Goal: Obtain resource: Download file/media

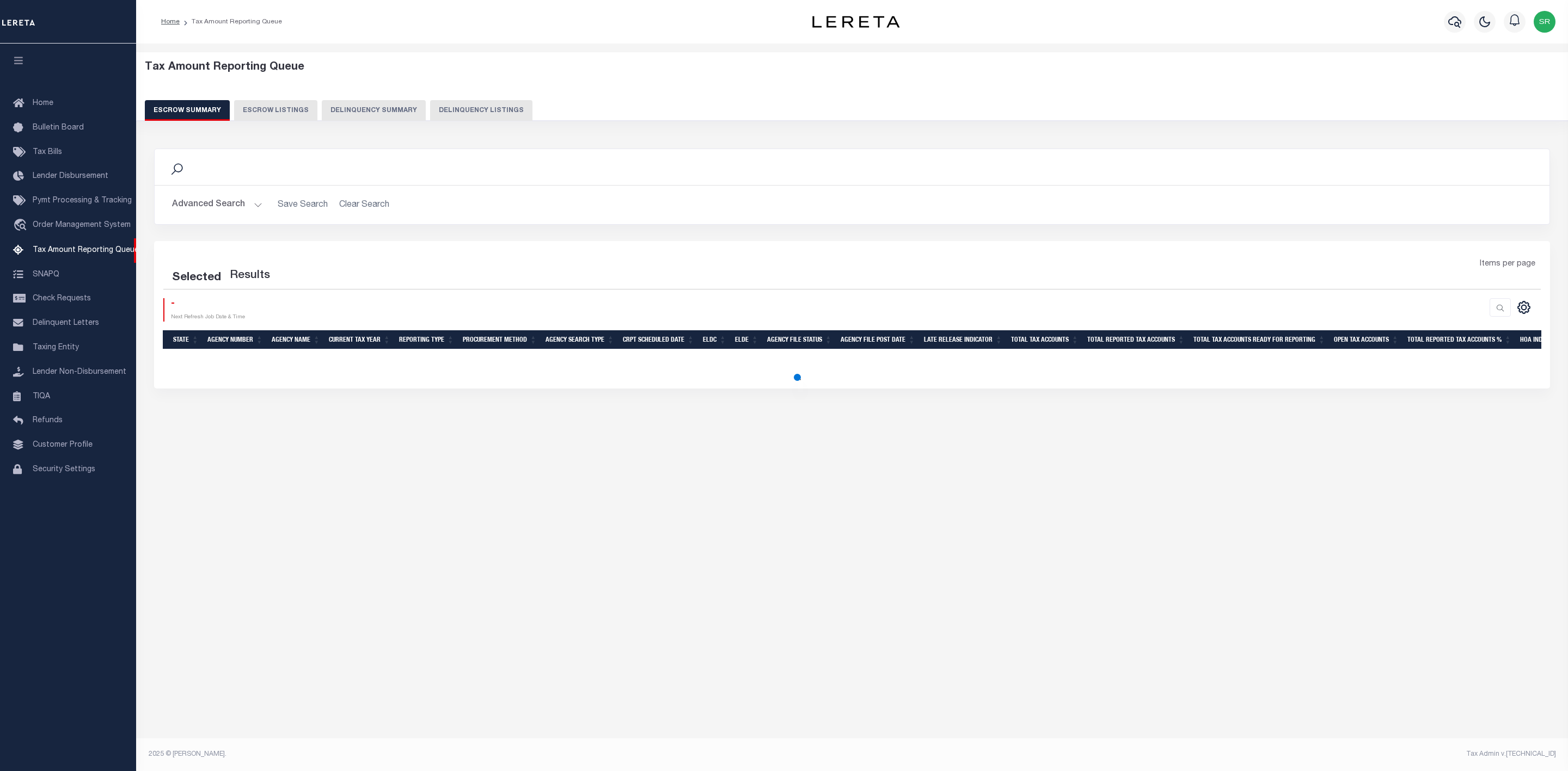
select select
select select "100"
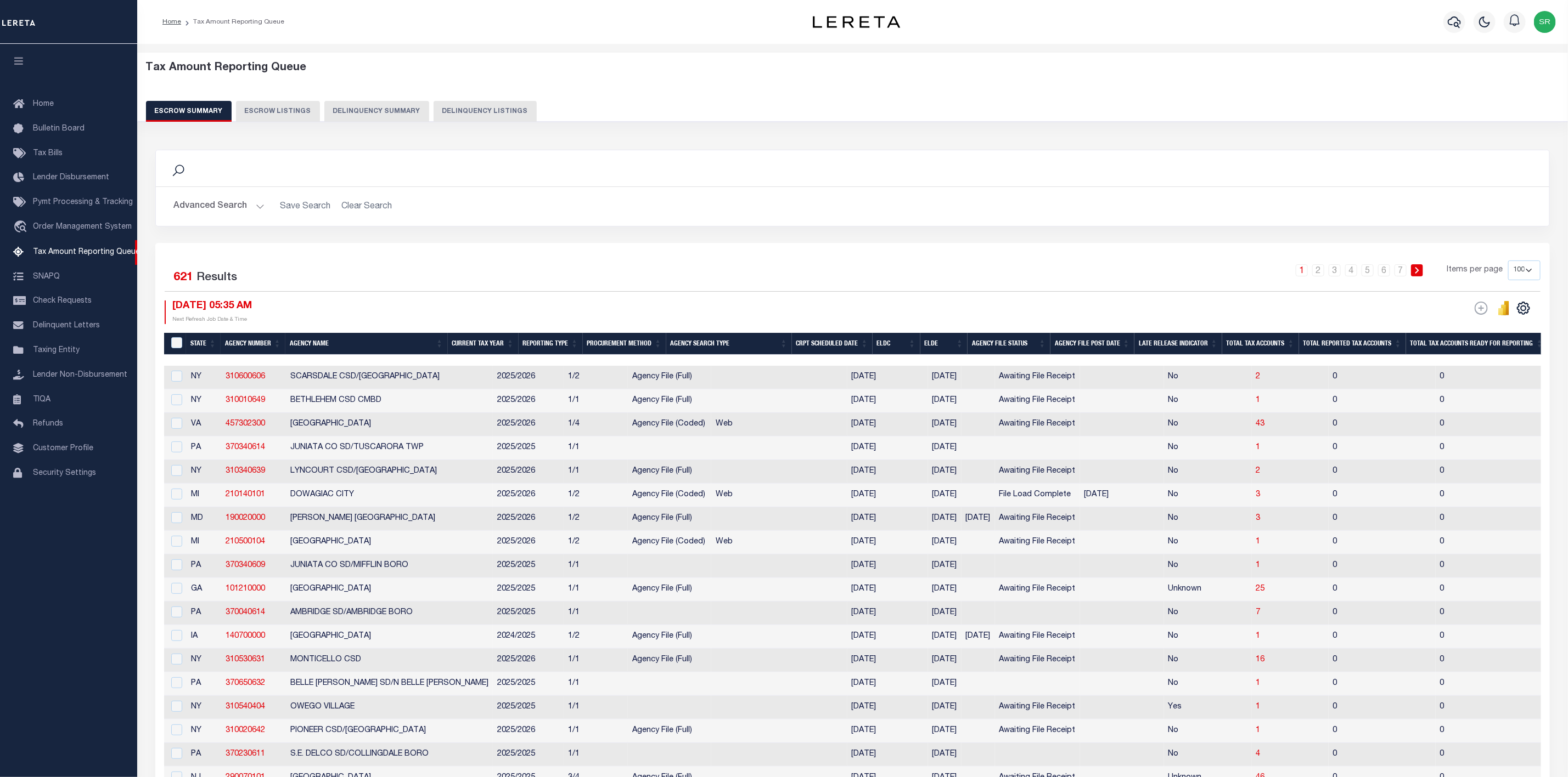
click at [257, 208] on button "Advanced Search" at bounding box center [218, 207] width 91 height 21
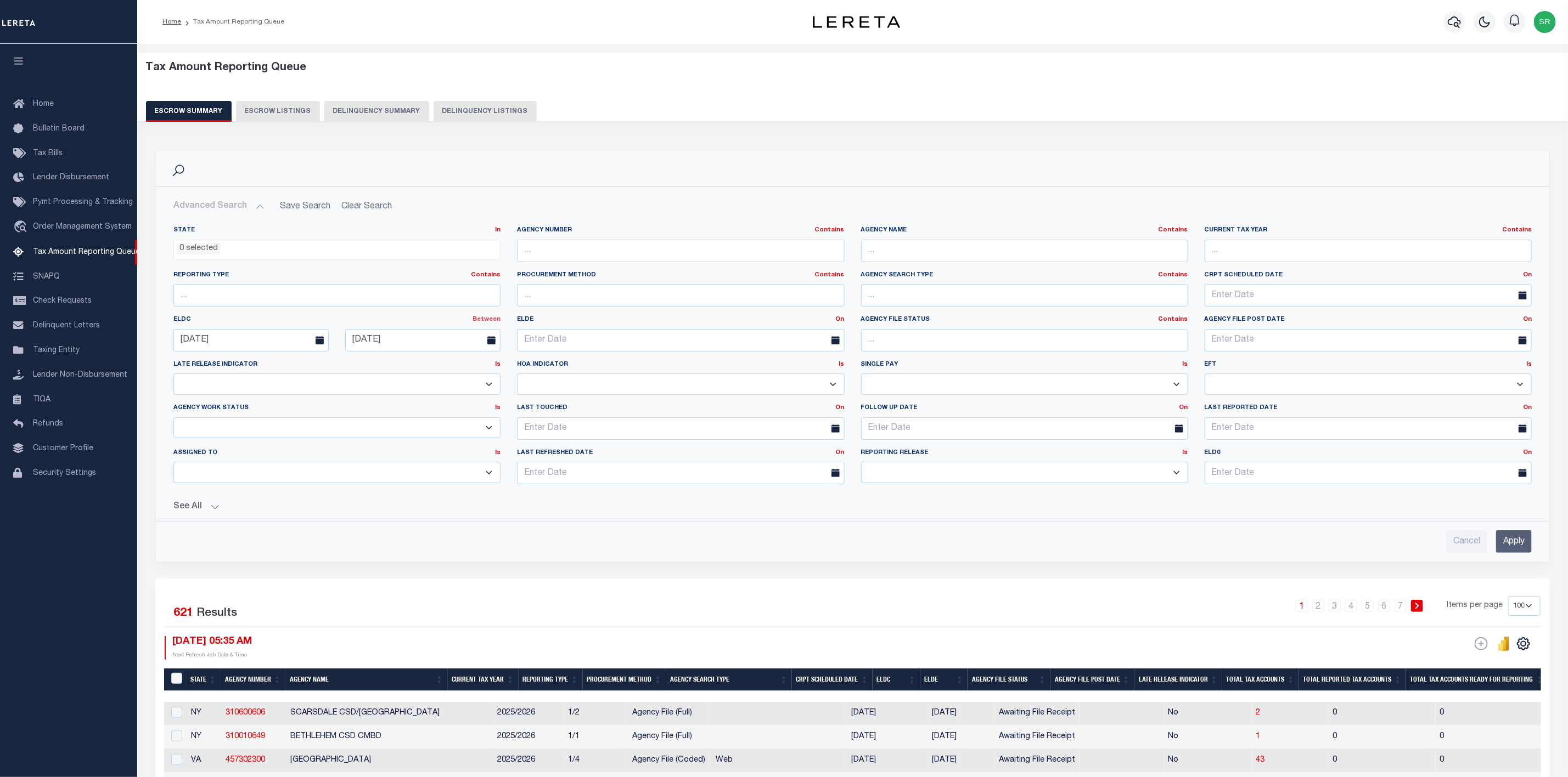
click at [486, 319] on link "Between" at bounding box center [487, 319] width 28 height 6
click at [444, 362] on link "Before" at bounding box center [456, 364] width 86 height 16
click at [493, 321] on link "Before" at bounding box center [489, 319] width 22 height 6
click at [448, 378] on link "Between" at bounding box center [456, 380] width 86 height 16
click at [404, 344] on input "[DATE]" at bounding box center [423, 341] width 155 height 23
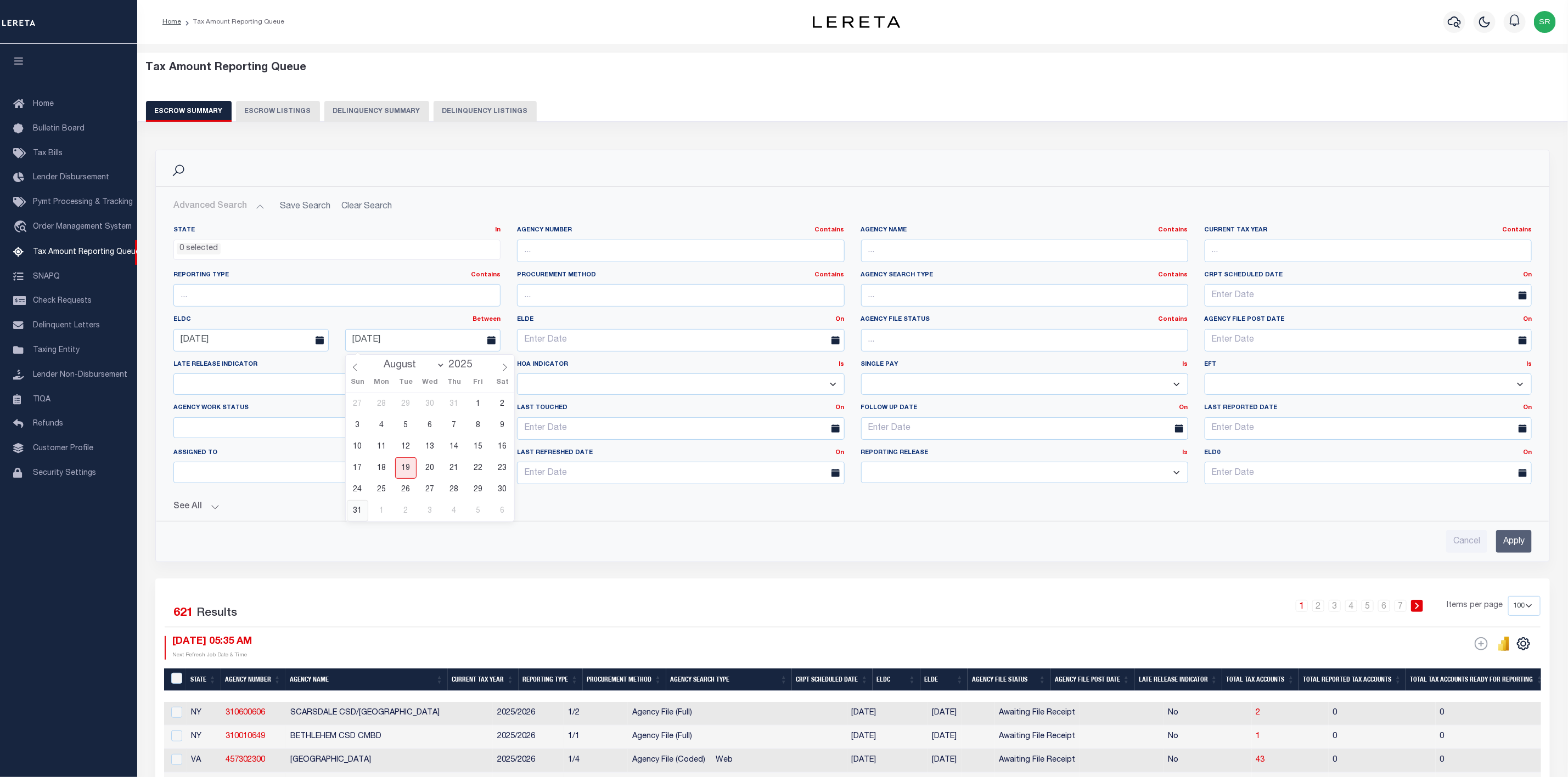
click at [354, 509] on span "31" at bounding box center [357, 510] width 21 height 21
type input "[DATE]"
click at [212, 505] on button "See All" at bounding box center [852, 507] width 1358 height 11
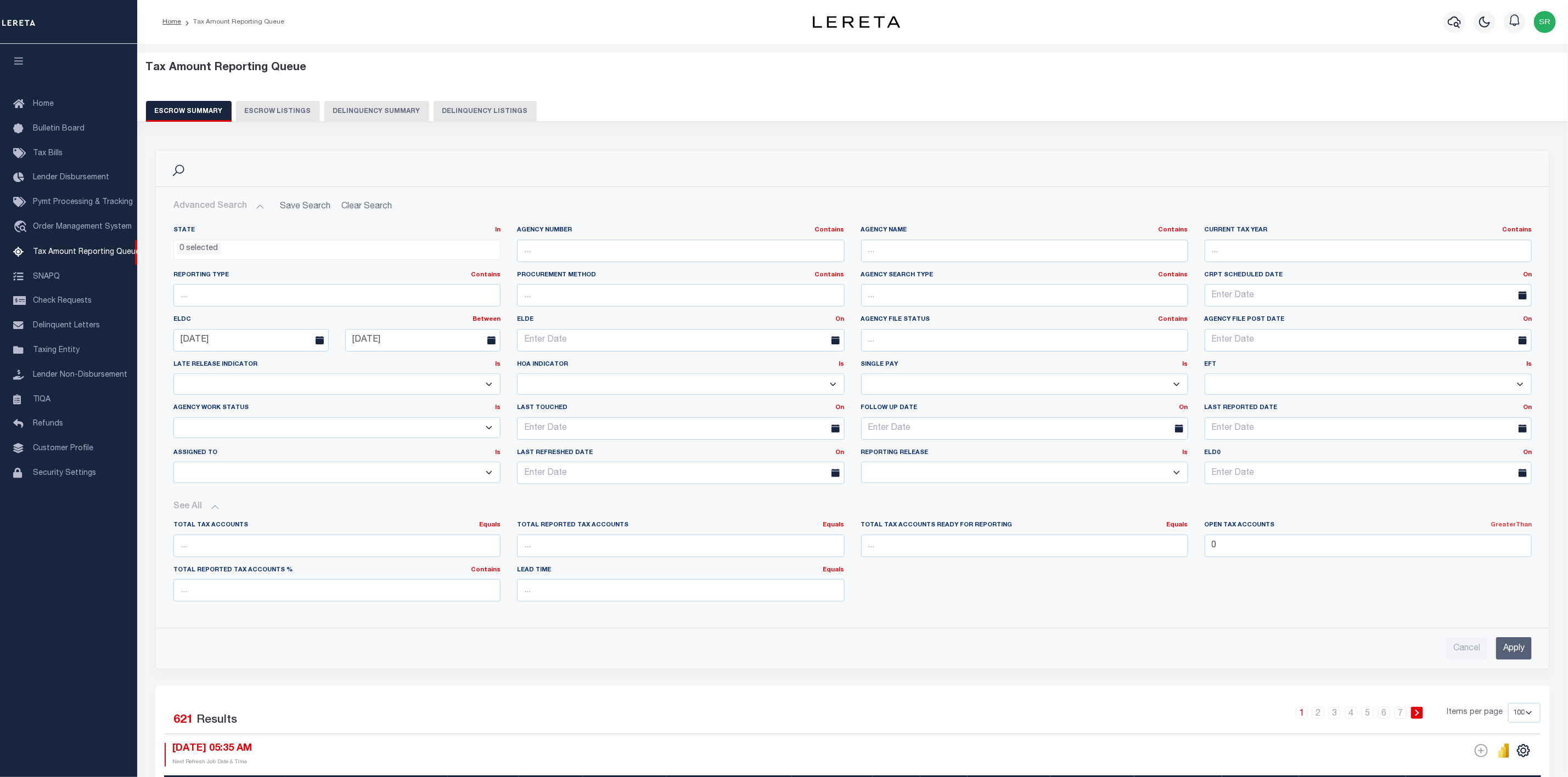
click at [1518, 528] on link "GreaterThan" at bounding box center [1511, 524] width 41 height 6
click at [1464, 573] on link "Is [GEOGRAPHIC_DATA]" at bounding box center [1470, 570] width 120 height 16
click at [1224, 553] on input "0" at bounding box center [1367, 546] width 327 height 23
type input "0"
click at [1523, 649] on input "Apply" at bounding box center [1513, 649] width 36 height 23
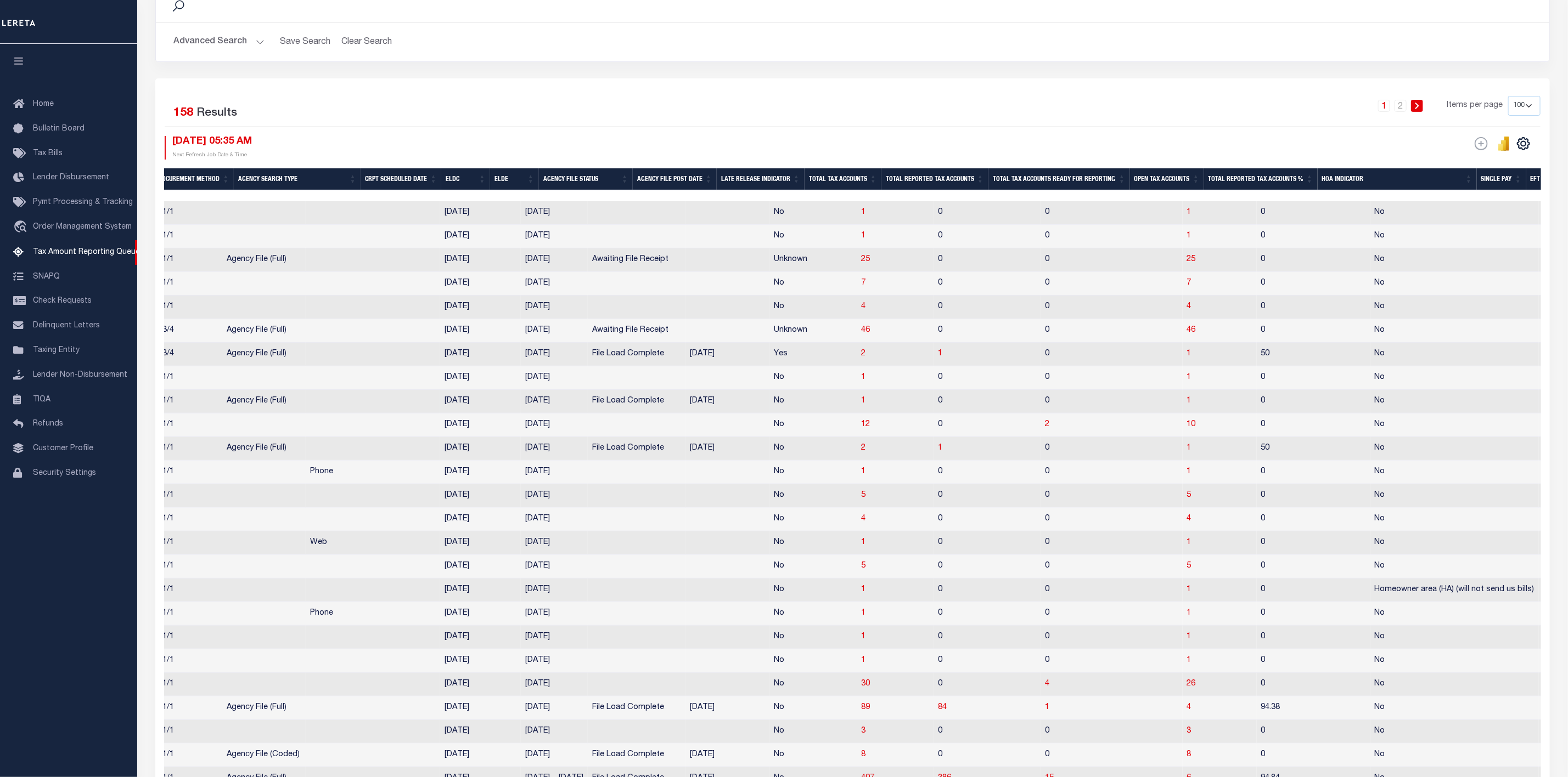
click at [1182, 407] on td "1" at bounding box center [1219, 401] width 74 height 24
checkbox input "true"
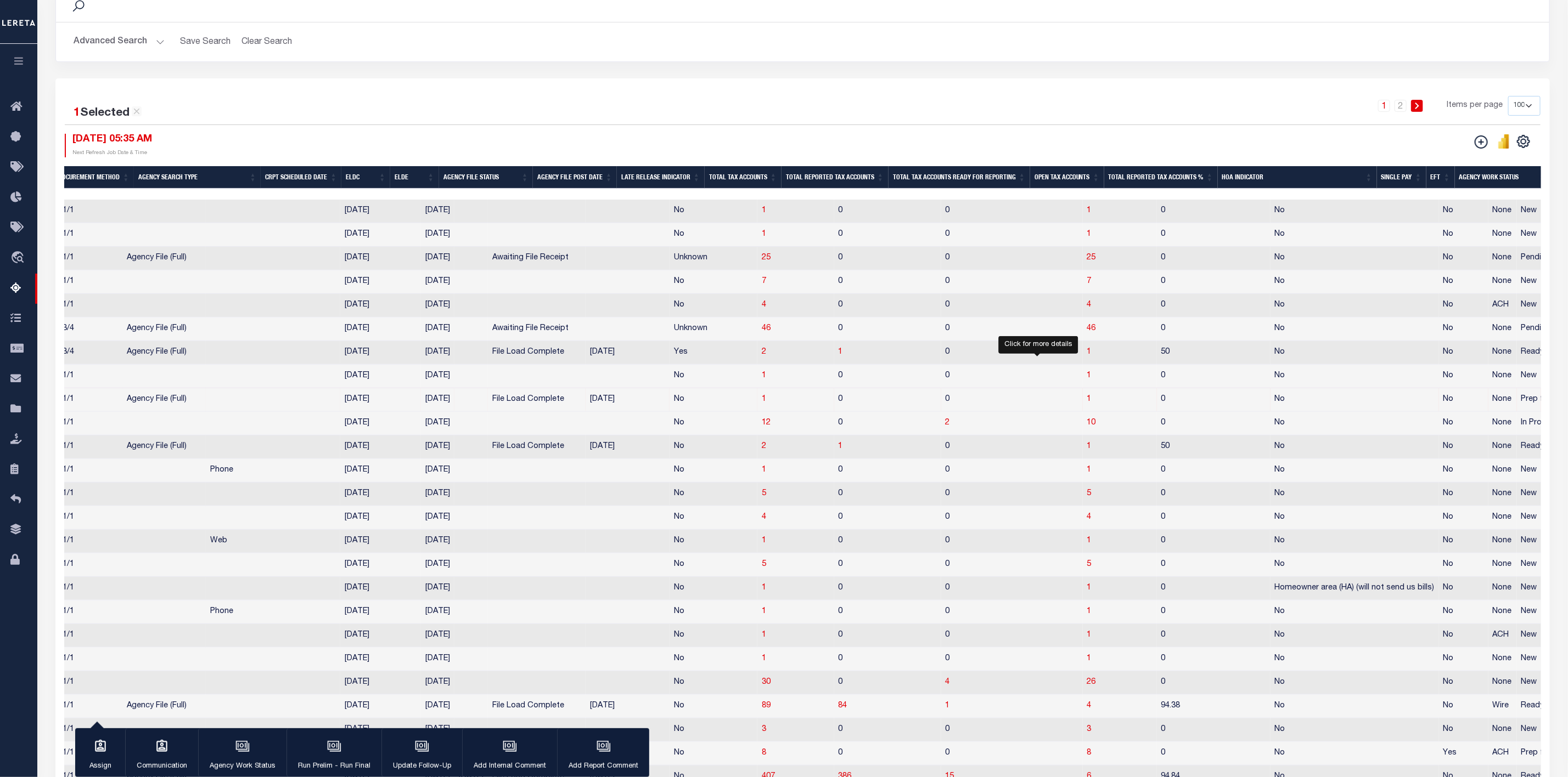
click at [1087, 403] on span "1" at bounding box center [1089, 399] width 4 height 8
select select "100"
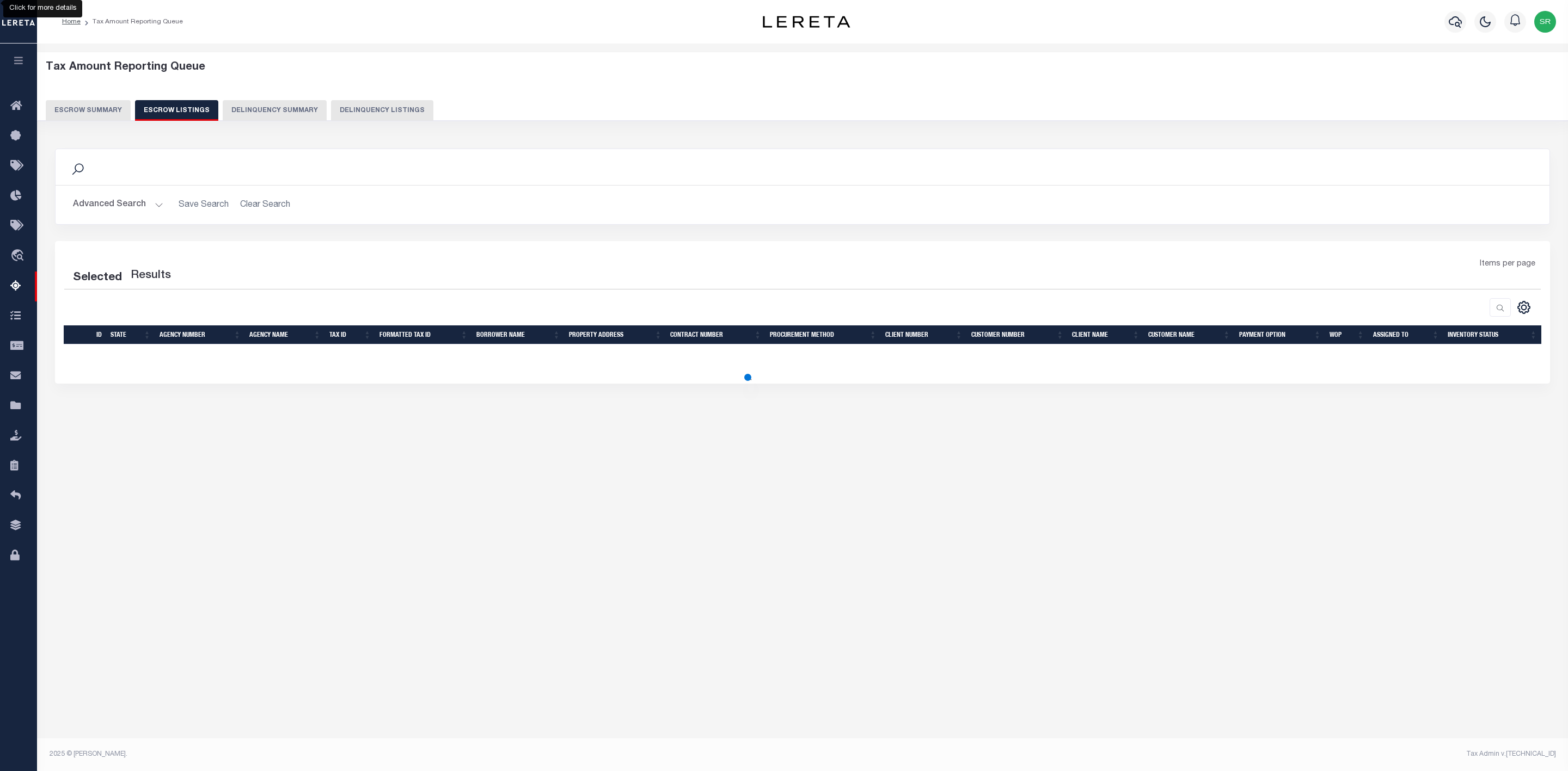
select select "100"
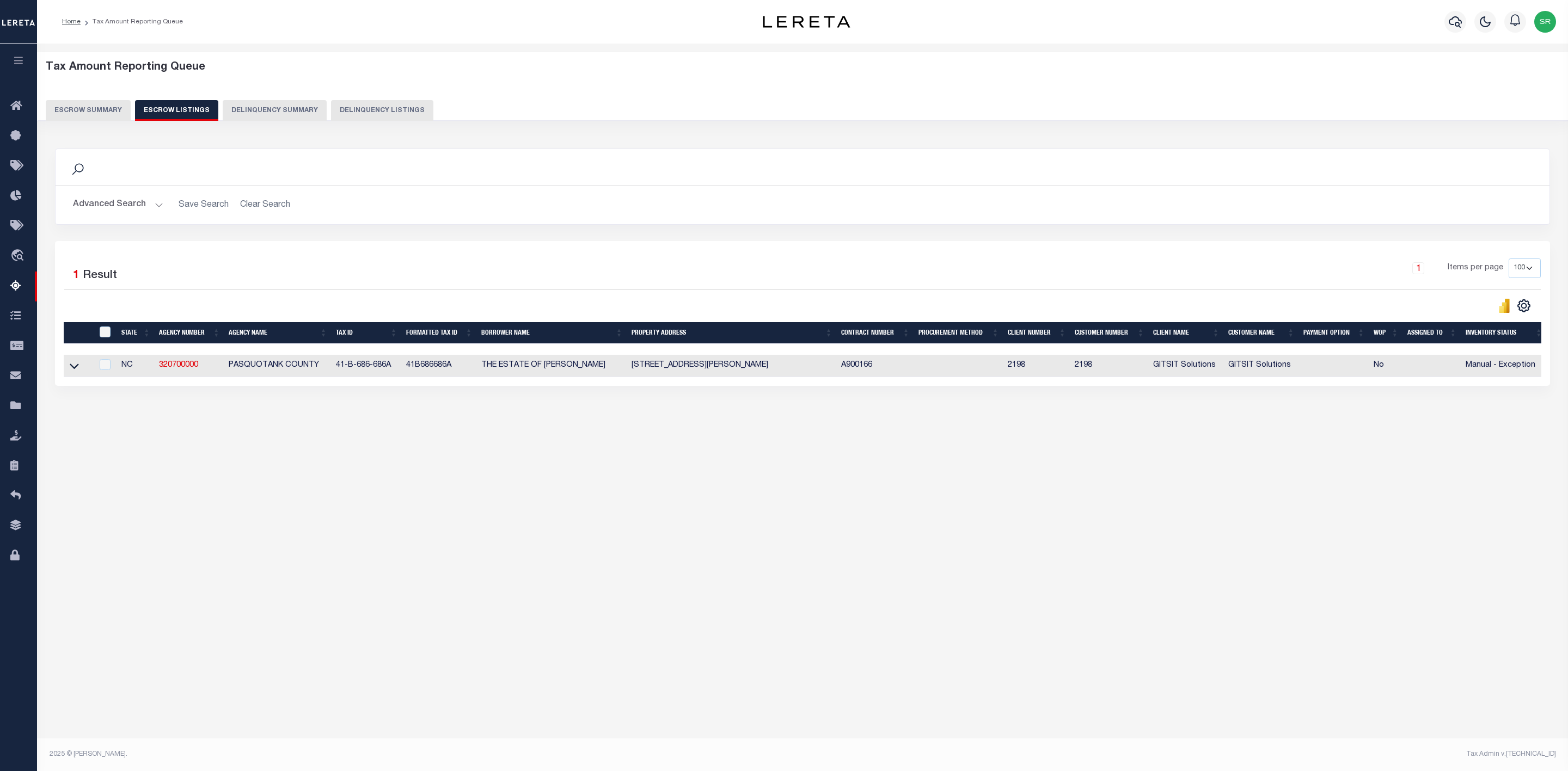
click at [79, 369] on link at bounding box center [74, 365] width 12 height 8
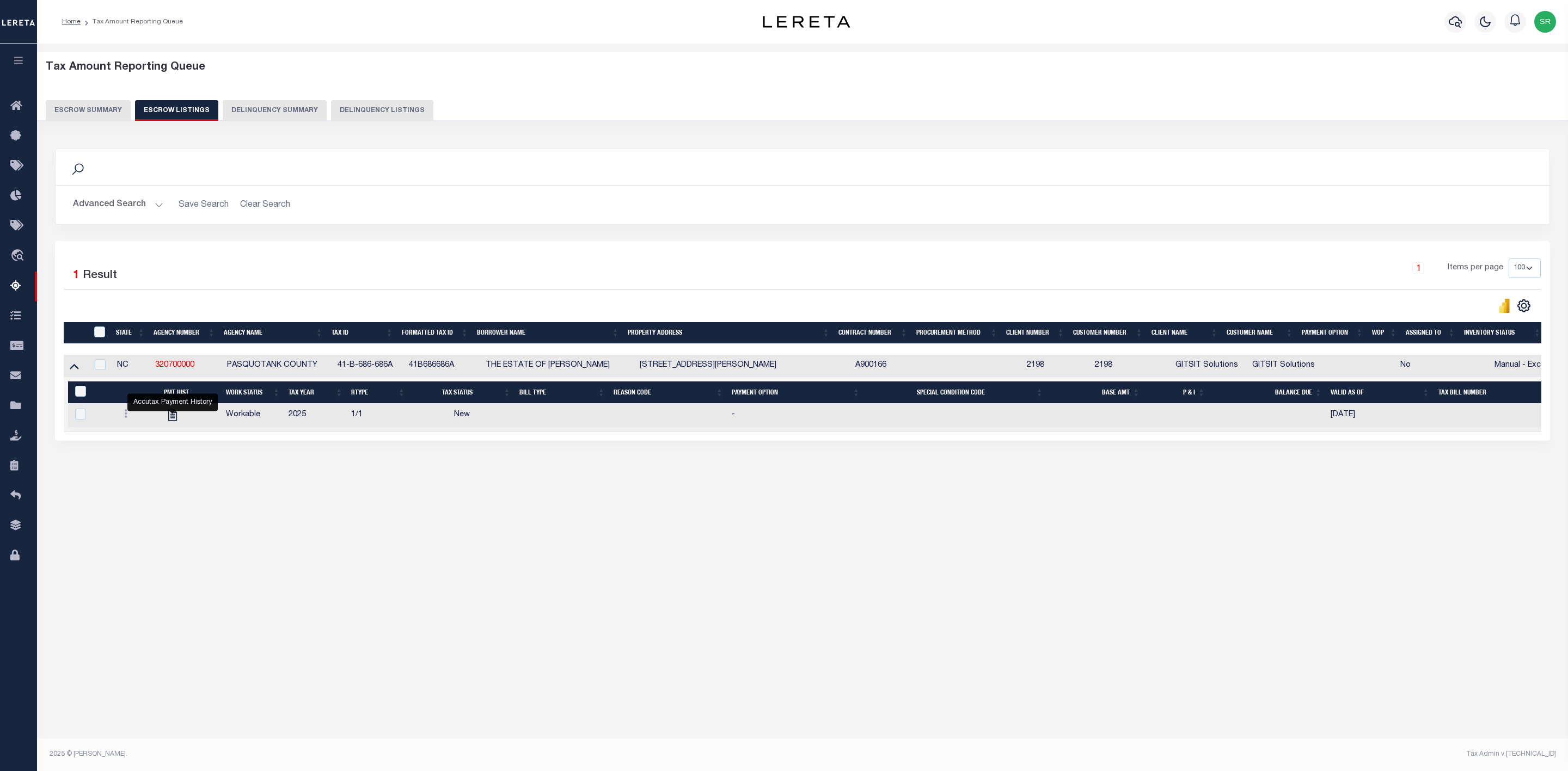
click at [73, 107] on button "Escrow Summary" at bounding box center [87, 111] width 85 height 21
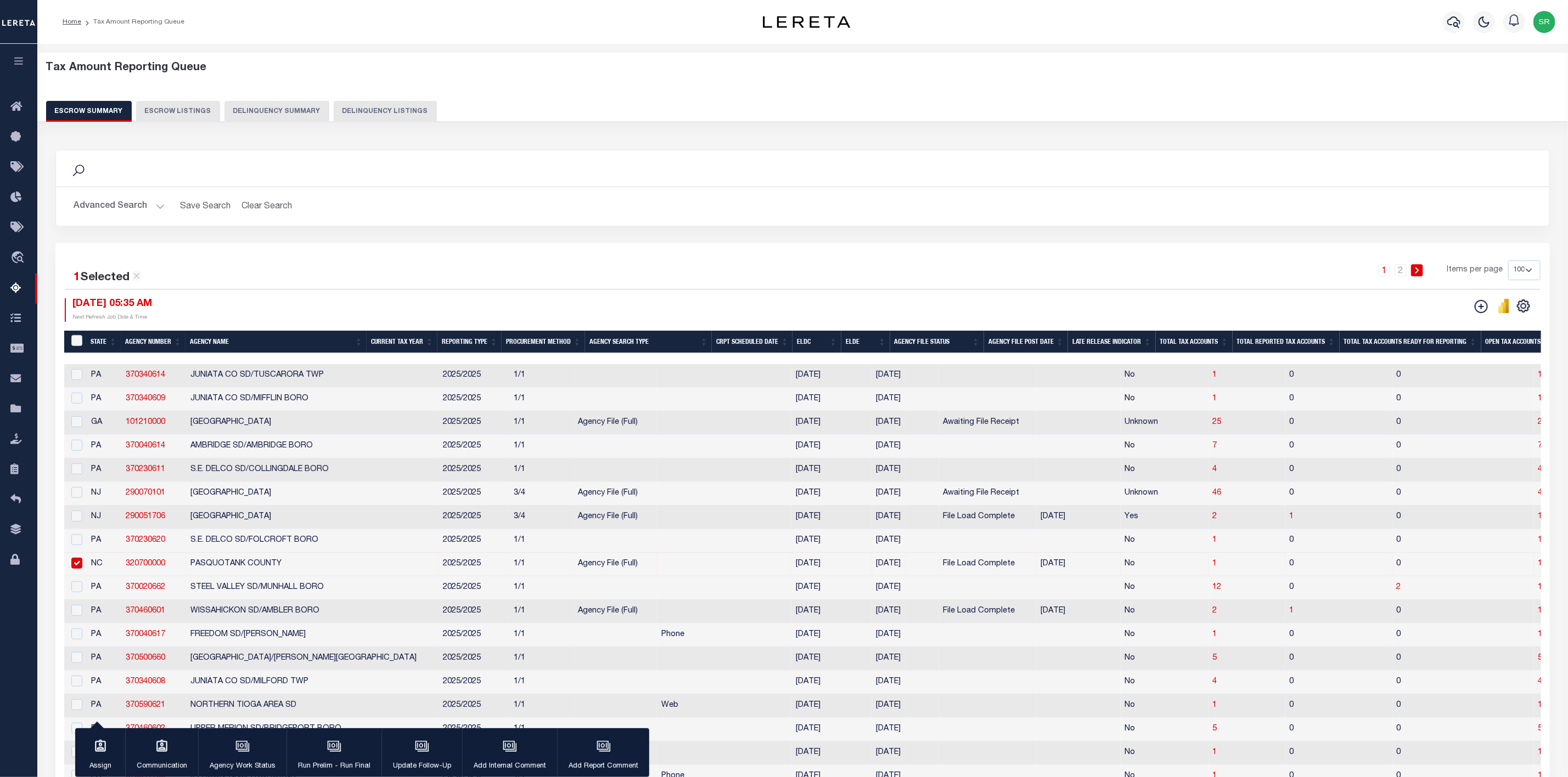
click at [77, 568] on input "checkbox" at bounding box center [77, 563] width 11 height 11
checkbox input "false"
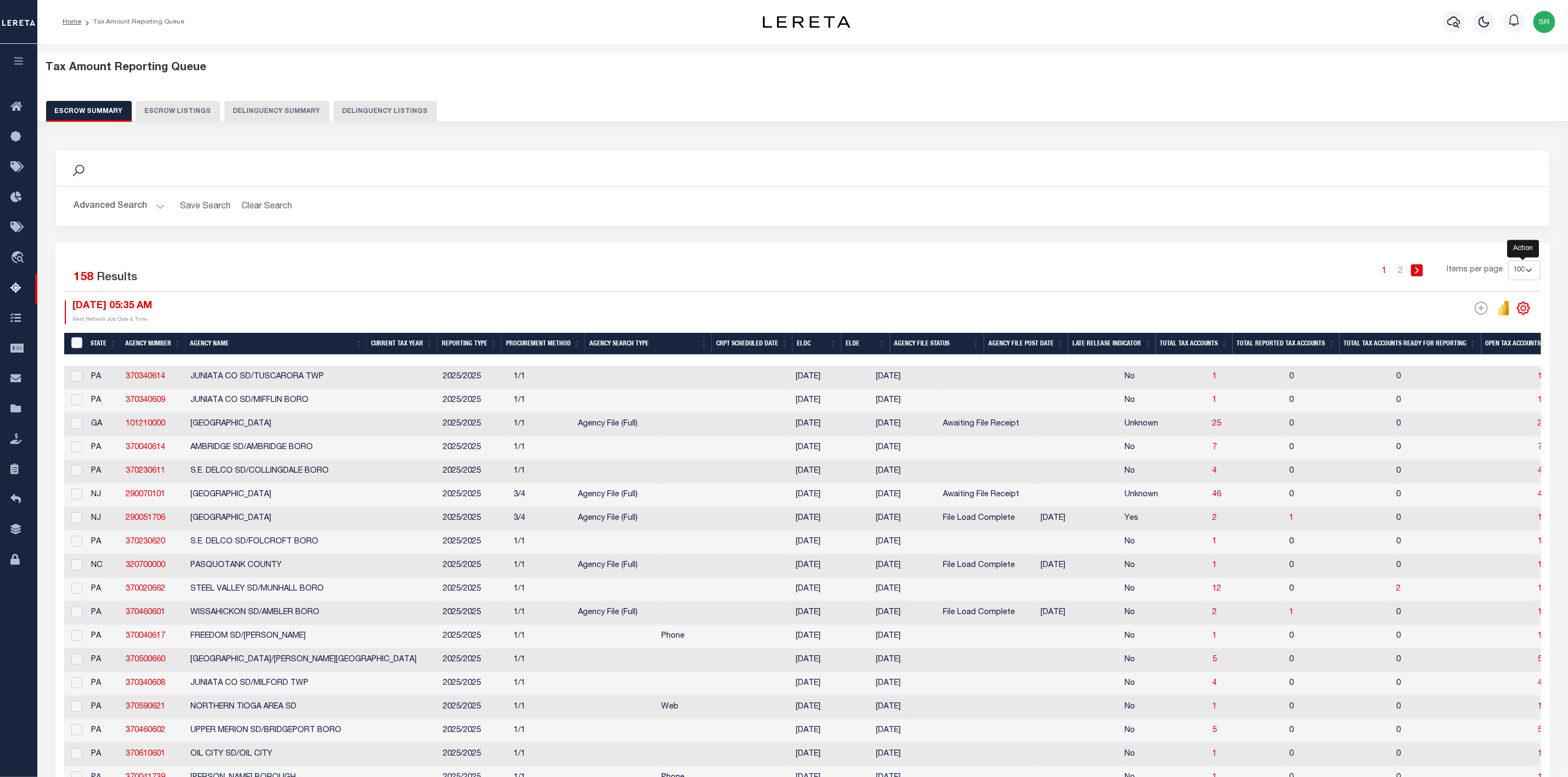
click at [1523, 310] on icon "" at bounding box center [1524, 308] width 5 height 5
click at [1462, 330] on link "CSV" at bounding box center [1478, 326] width 107 height 21
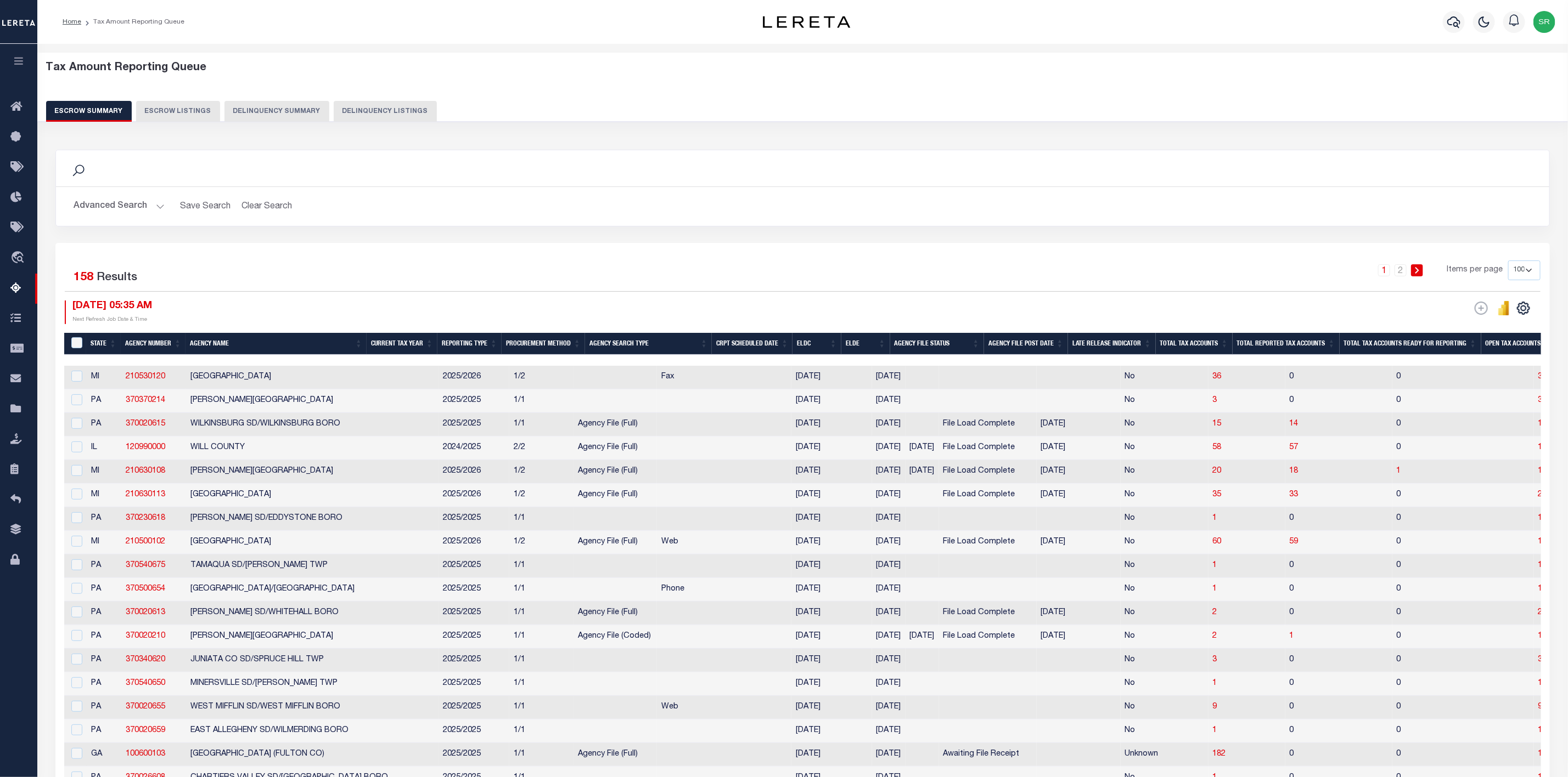
click at [821, 238] on div "Search Advanced Search Save Search Clear Search EscrowSummaryGridWrapper_dynami…" at bounding box center [803, 196] width 1511 height 93
click at [1385, 176] on div "Search" at bounding box center [803, 168] width 1476 height 18
click at [1521, 310] on icon "" at bounding box center [1524, 308] width 5 height 5
click at [1467, 322] on link "CSV" at bounding box center [1478, 326] width 107 height 21
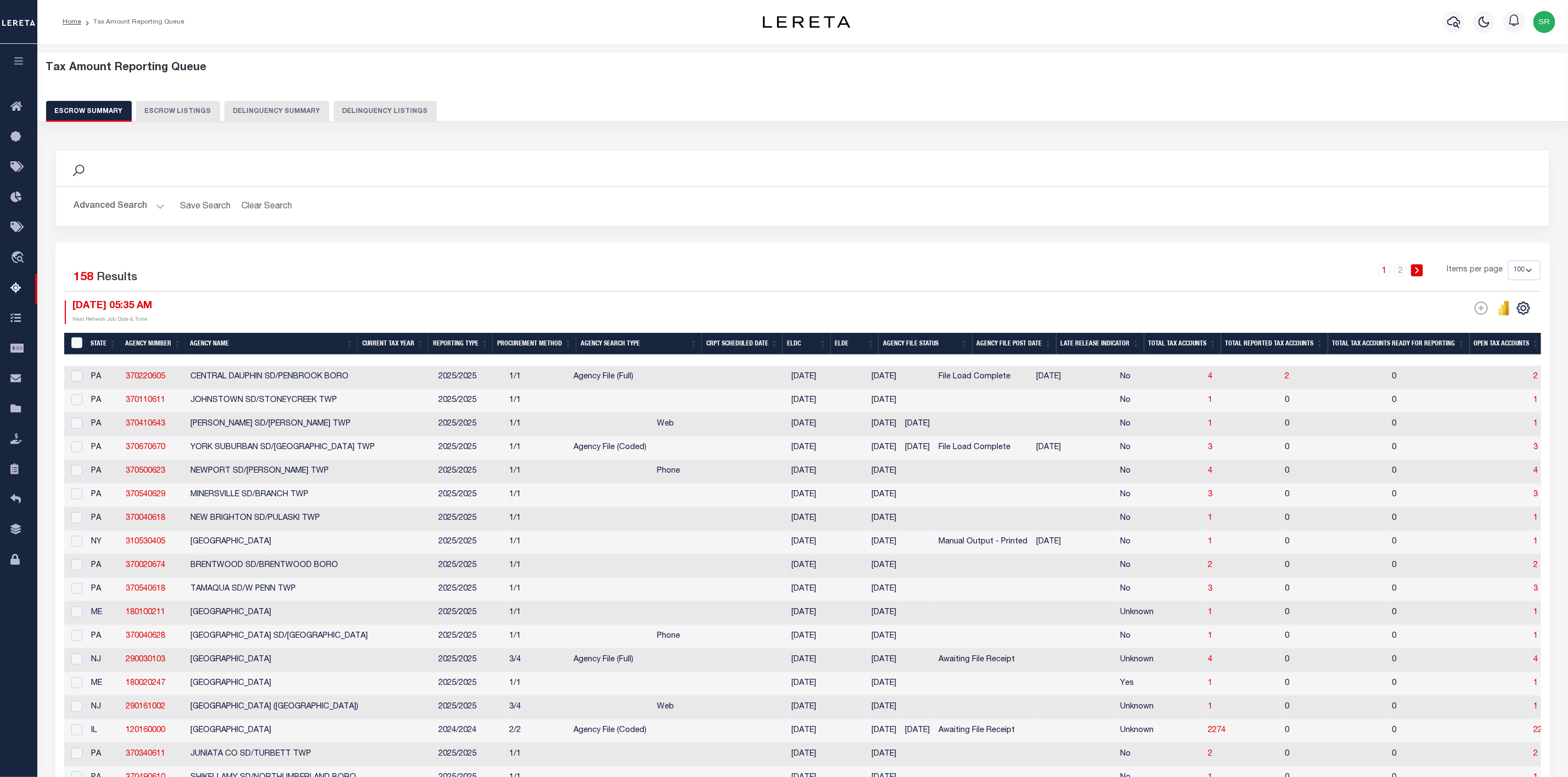
click at [1476, 101] on div "Escrow Summary Escrow Listings Delinquency Summary Delinquency Listings" at bounding box center [802, 111] width 1513 height 20
click at [1370, 99] on div "Tax Amount Reporting Queue Escrow Summary Escrow Listings Delinquency Summary" at bounding box center [802, 92] width 1513 height 61
click at [107, 242] on div "Search Advanced Search Save Search Clear Search EscrowSummaryGridWrapper_dynami…" at bounding box center [803, 196] width 1511 height 93
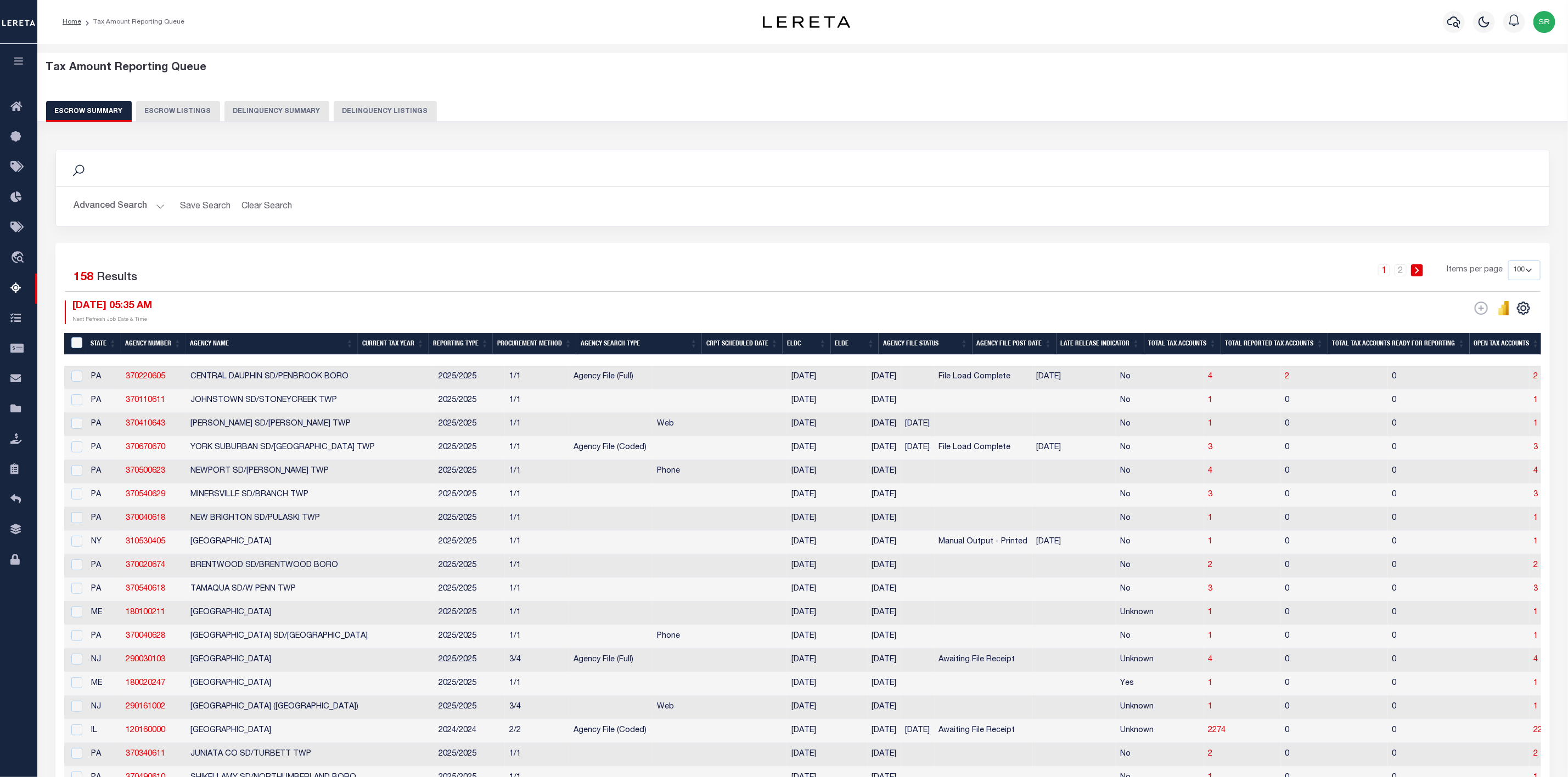
click at [1383, 210] on h2 "Advanced Search Save Search Clear Search EscrowSummaryGridWrapper_dynamictable_…" at bounding box center [803, 207] width 1476 height 21
click at [1319, 72] on h5 "Tax Amount Reporting Queue" at bounding box center [802, 68] width 1513 height 13
click at [1366, 172] on div "Search" at bounding box center [803, 168] width 1476 height 18
click at [1332, 155] on div "Search" at bounding box center [803, 168] width 1493 height 36
click at [1528, 308] on icon "" at bounding box center [1523, 308] width 12 height 12
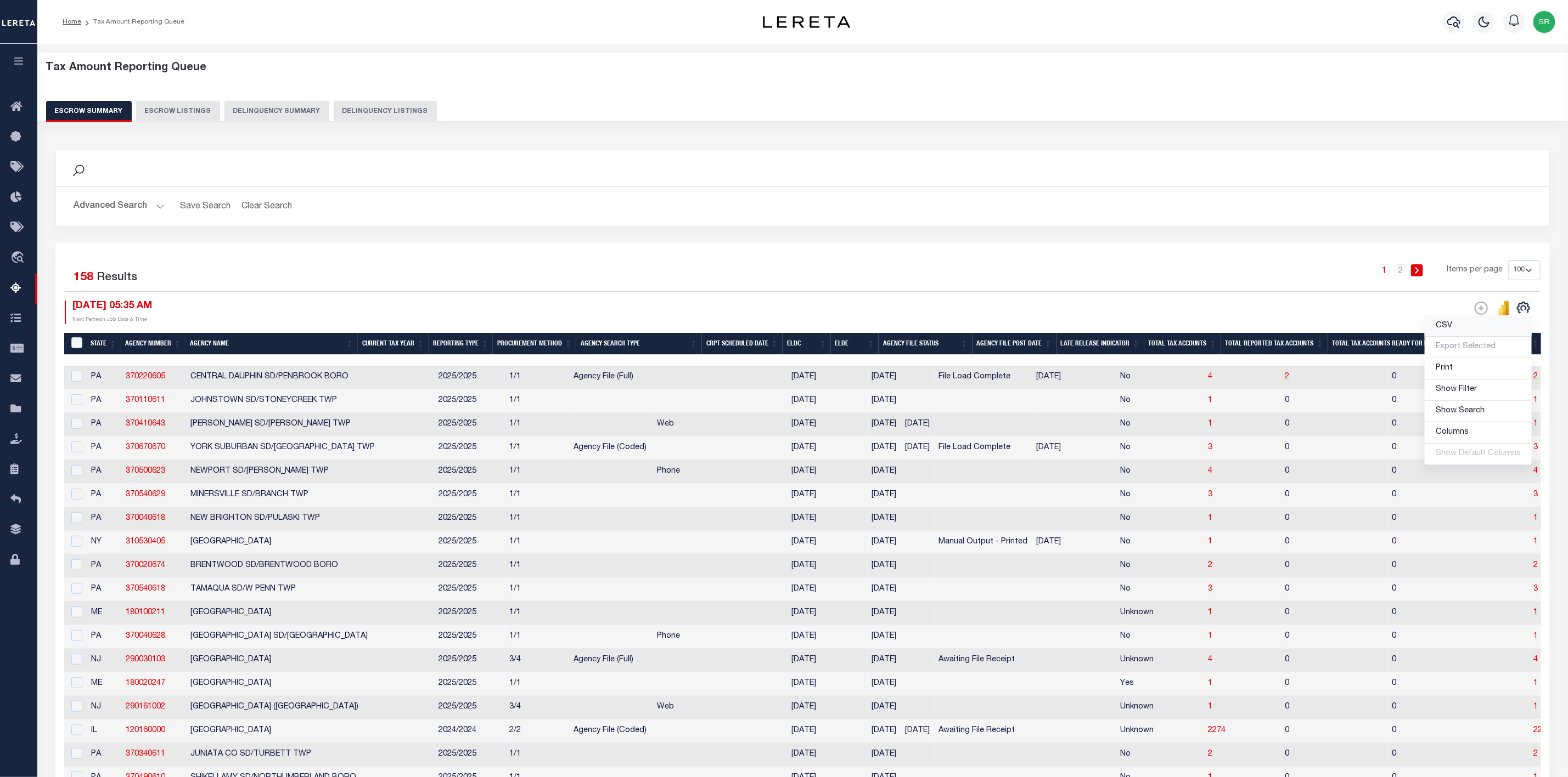
click at [1462, 324] on link "CSV" at bounding box center [1478, 326] width 107 height 21
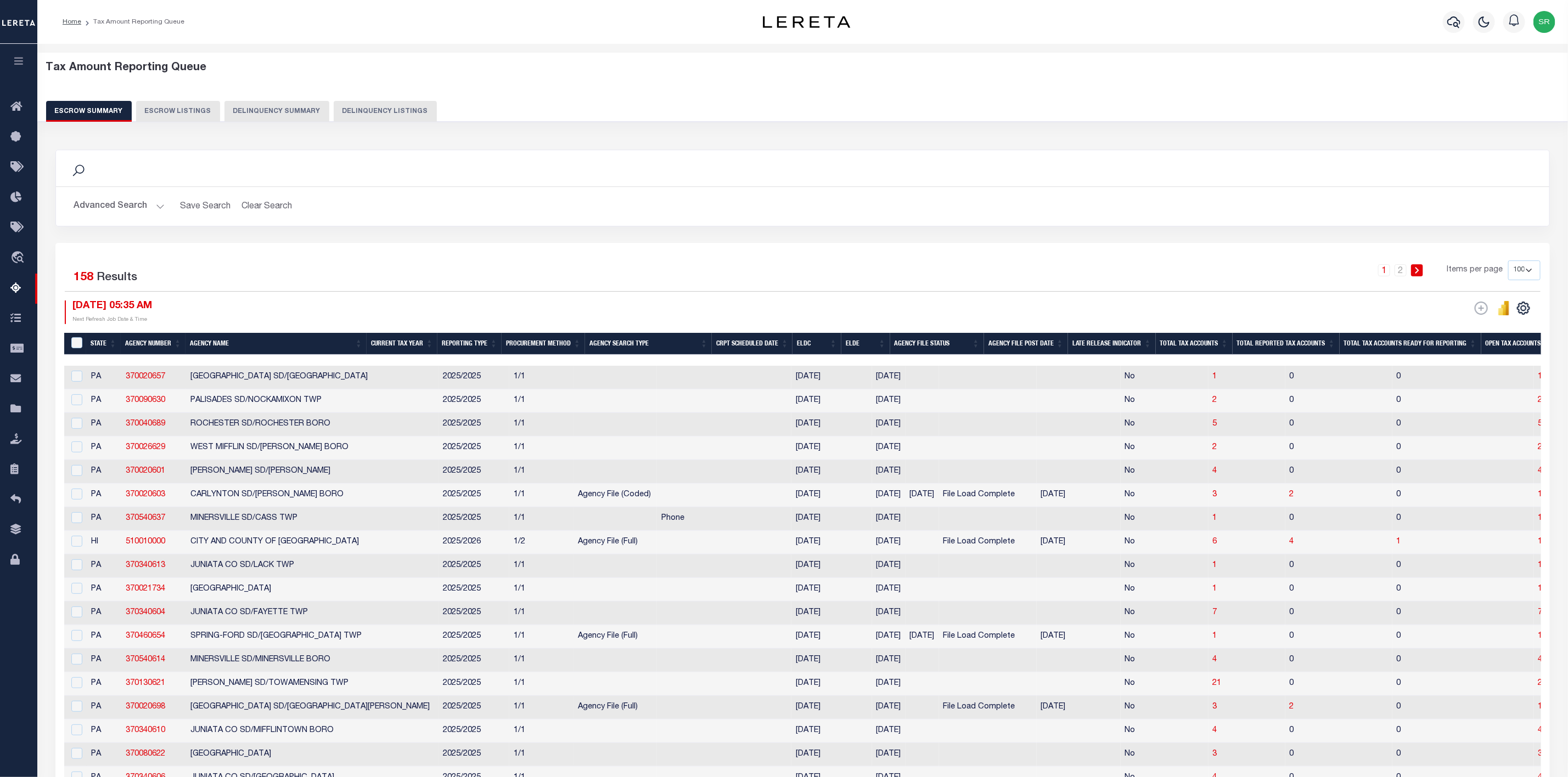
click at [1423, 109] on div "Escrow Summary Escrow Listings Delinquency Summary Delinquency Listings" at bounding box center [802, 111] width 1513 height 20
click at [1230, 168] on div "Search" at bounding box center [803, 168] width 1476 height 18
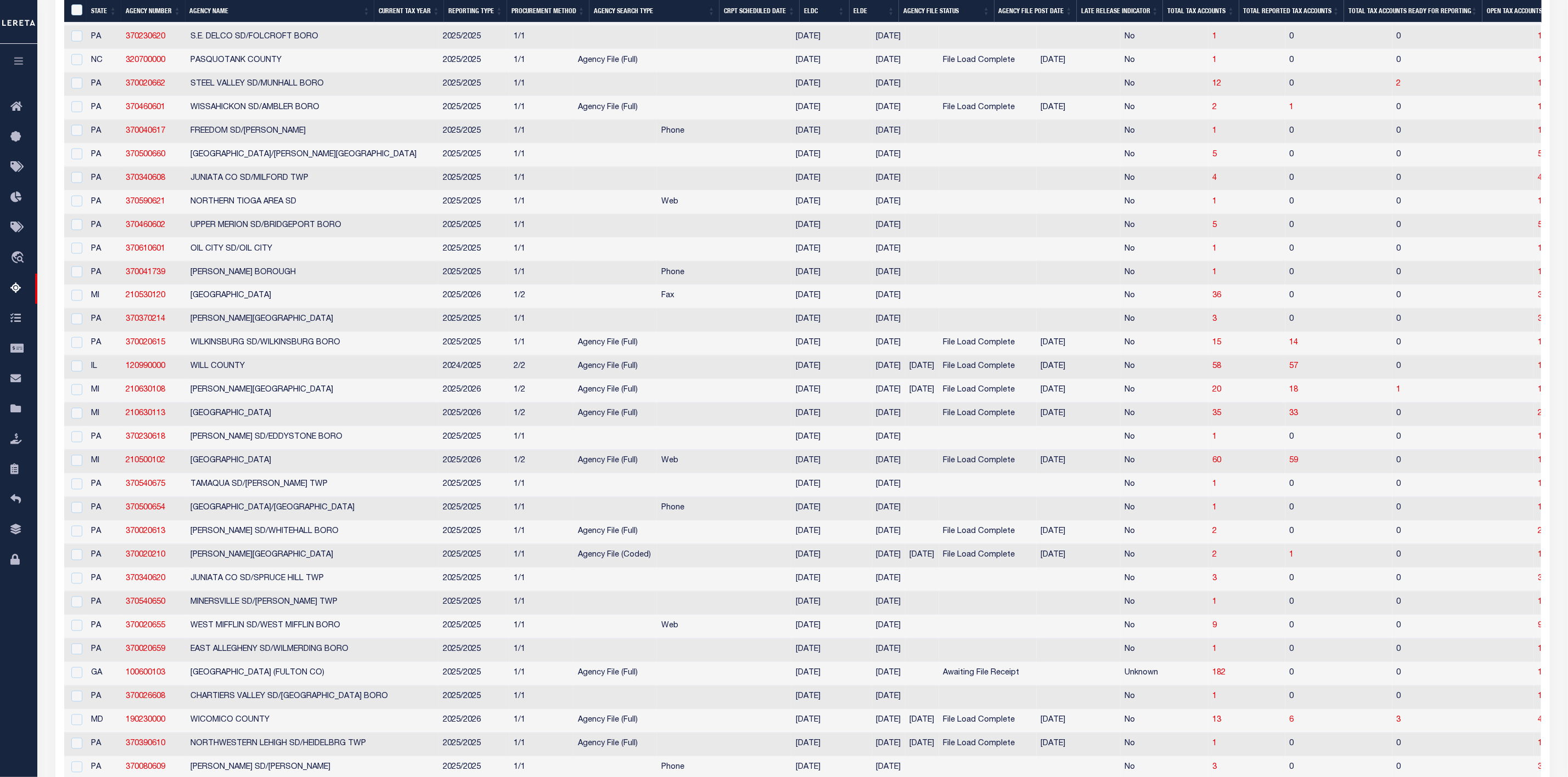
click at [657, 379] on td at bounding box center [724, 367] width 135 height 24
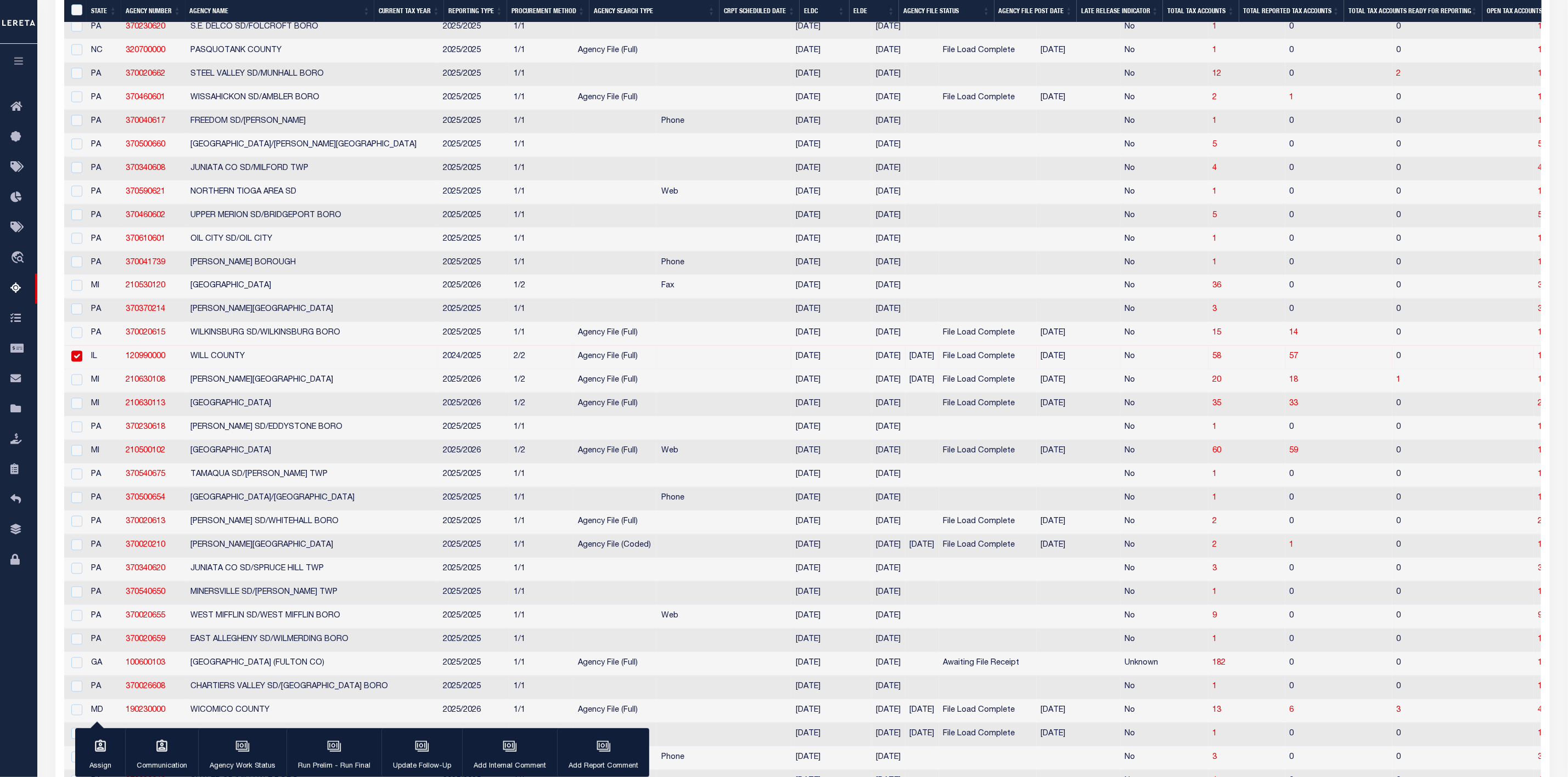
scroll to position [1165, 0]
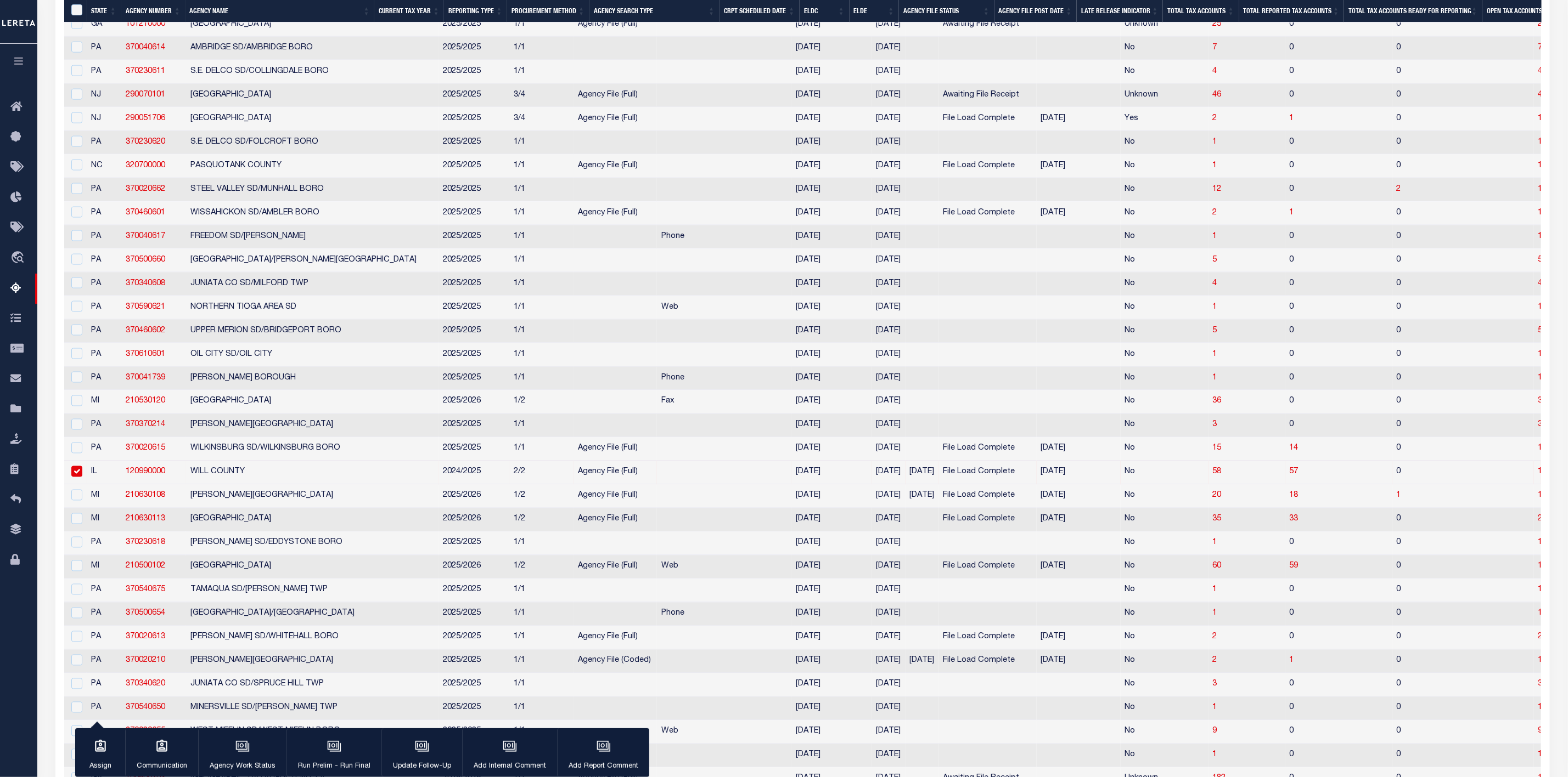
click at [657, 485] on td at bounding box center [724, 473] width 135 height 24
checkbox input "false"
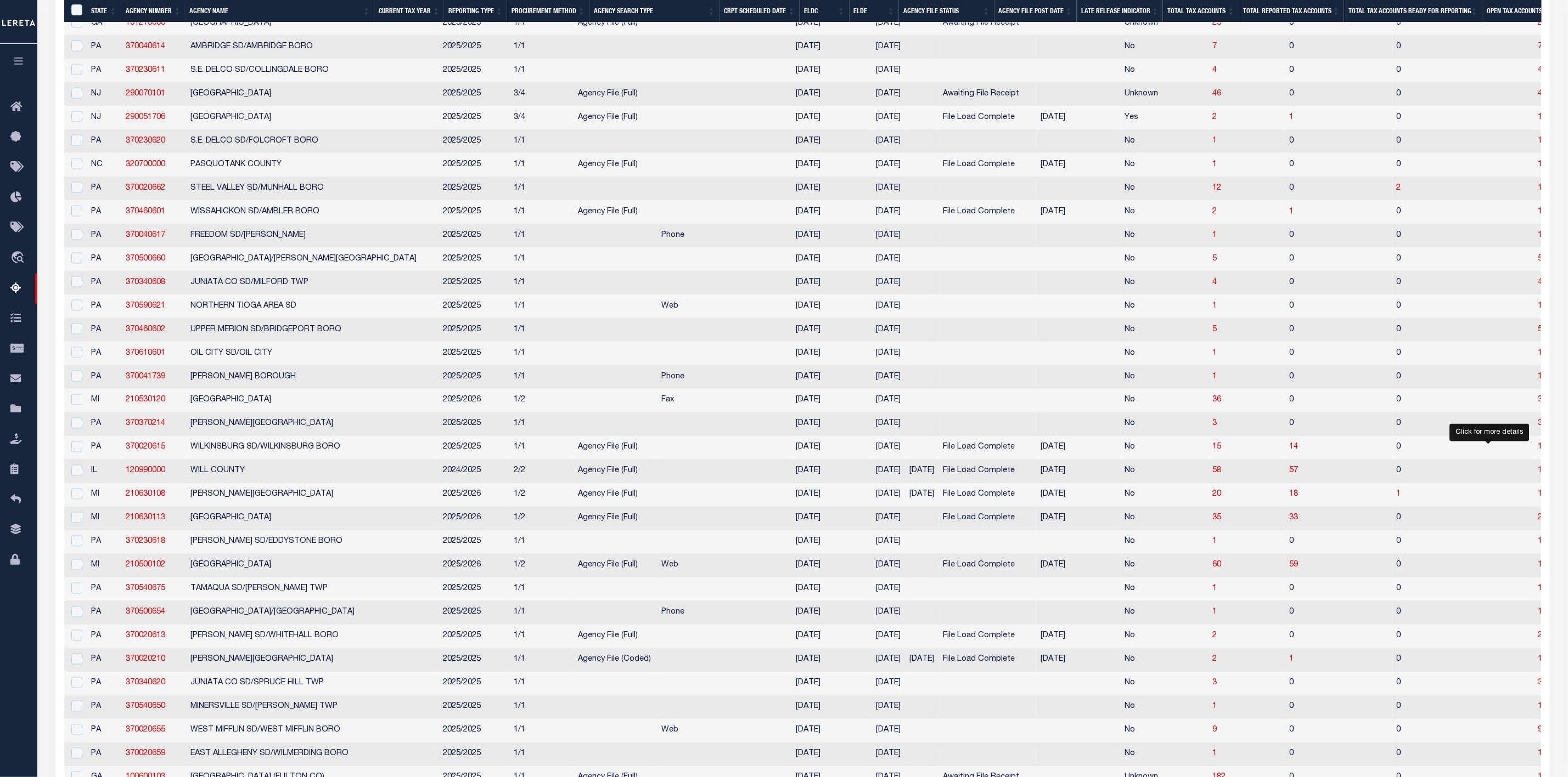
click at [1538, 475] on span "1" at bounding box center [1540, 471] width 4 height 8
select select "100"
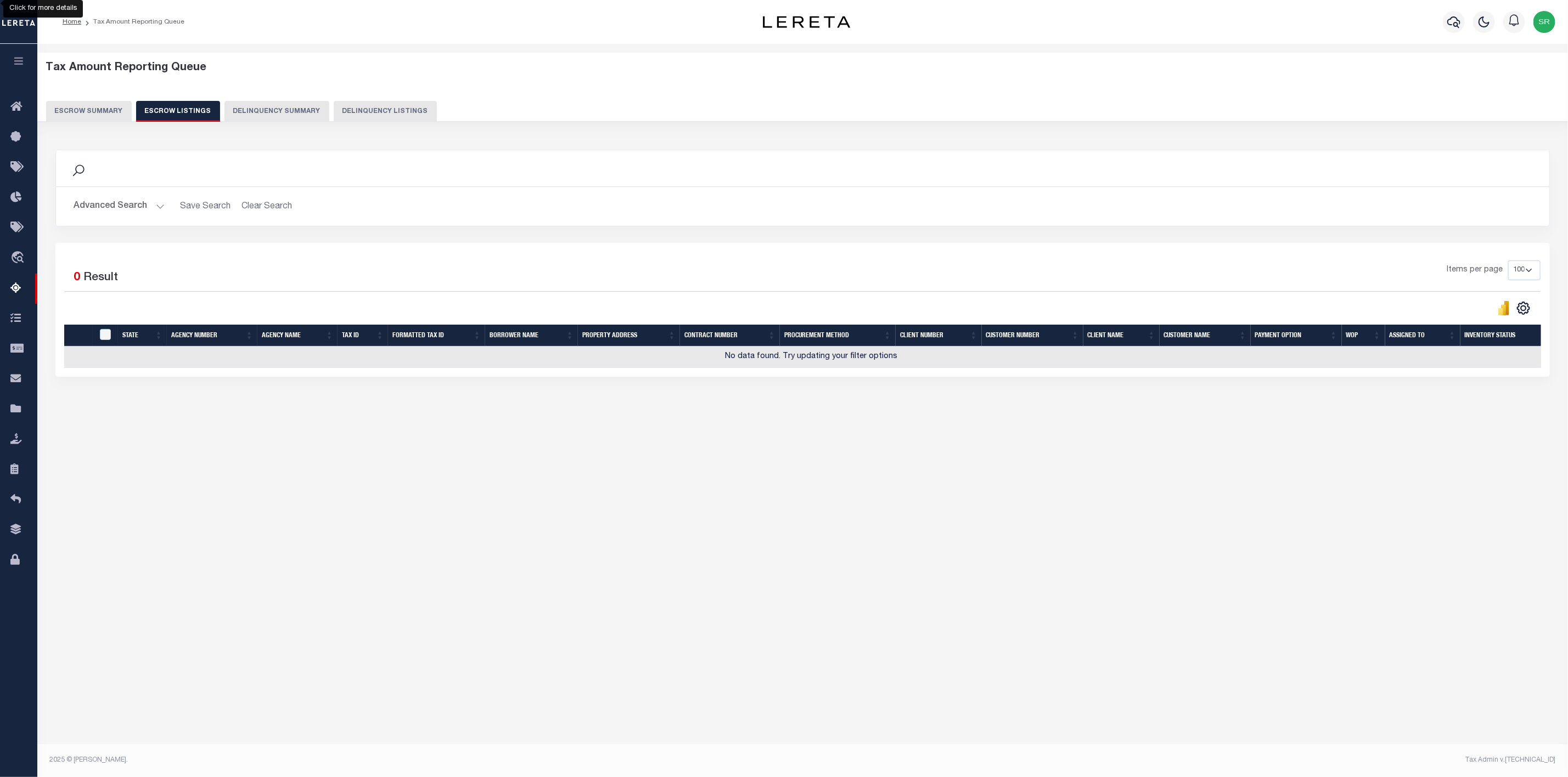
scroll to position [0, 0]
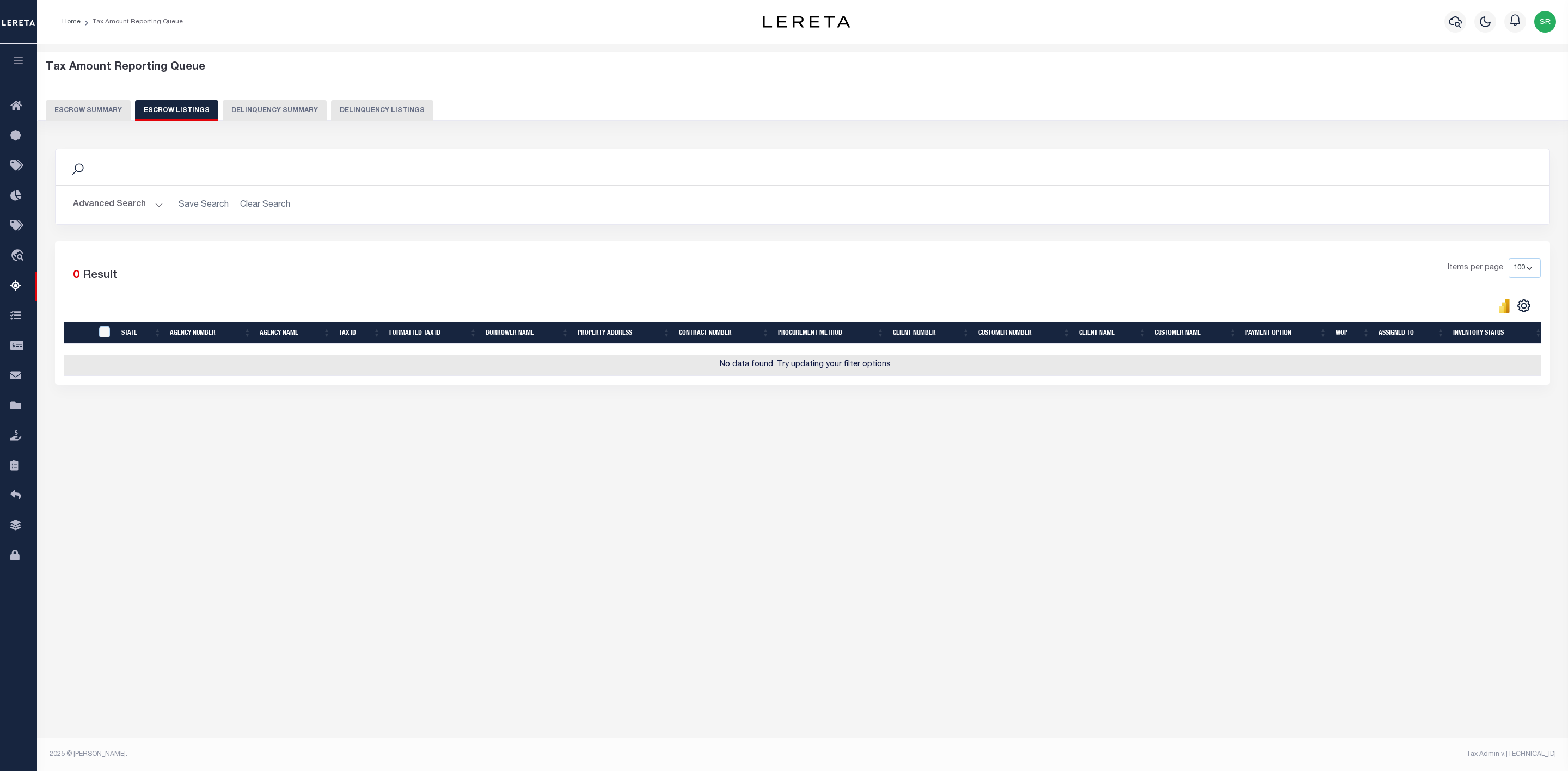
click at [67, 107] on button "Escrow Summary" at bounding box center [87, 111] width 85 height 21
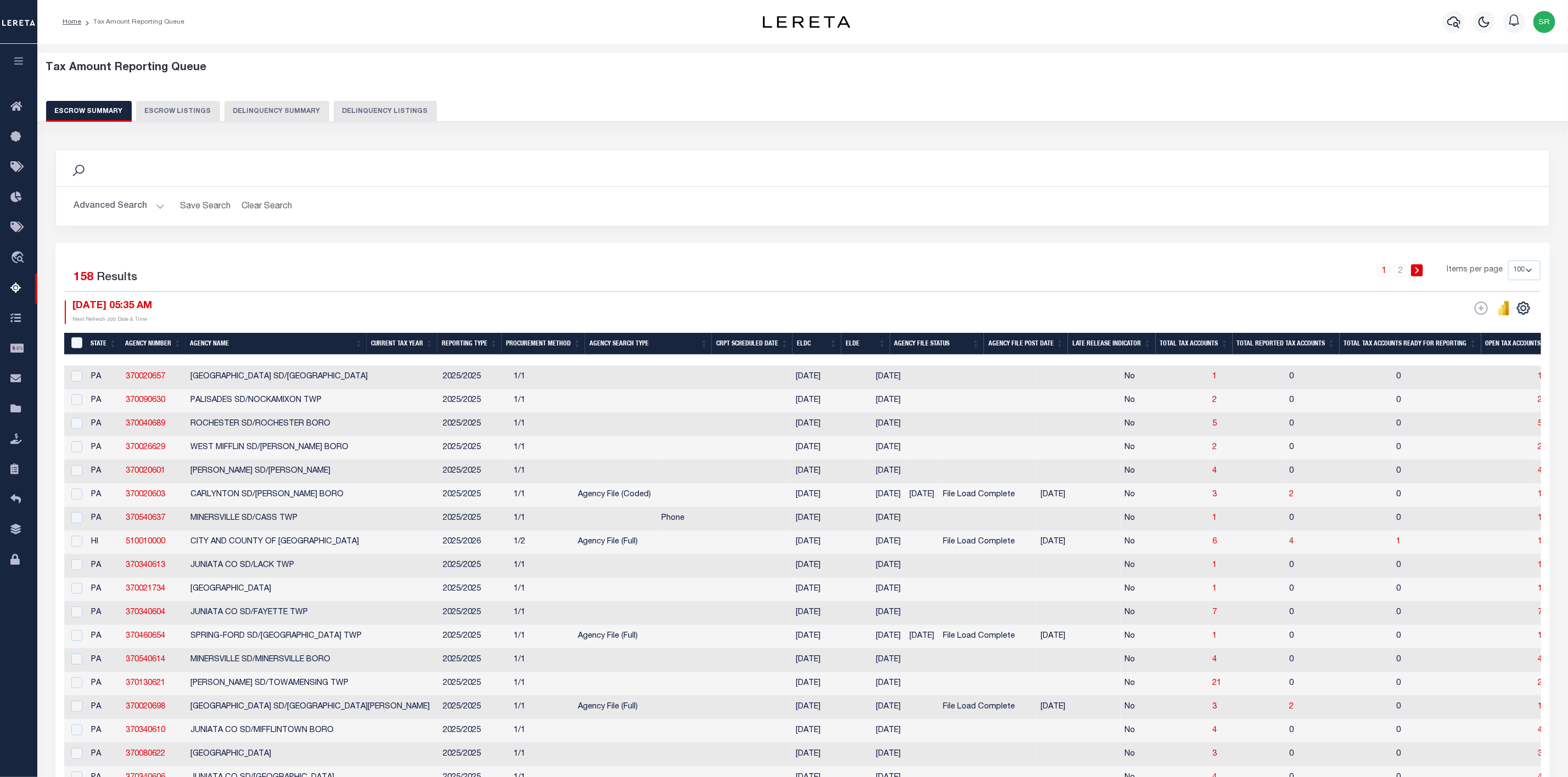
click at [68, 107] on button "Escrow Summary" at bounding box center [88, 112] width 85 height 21
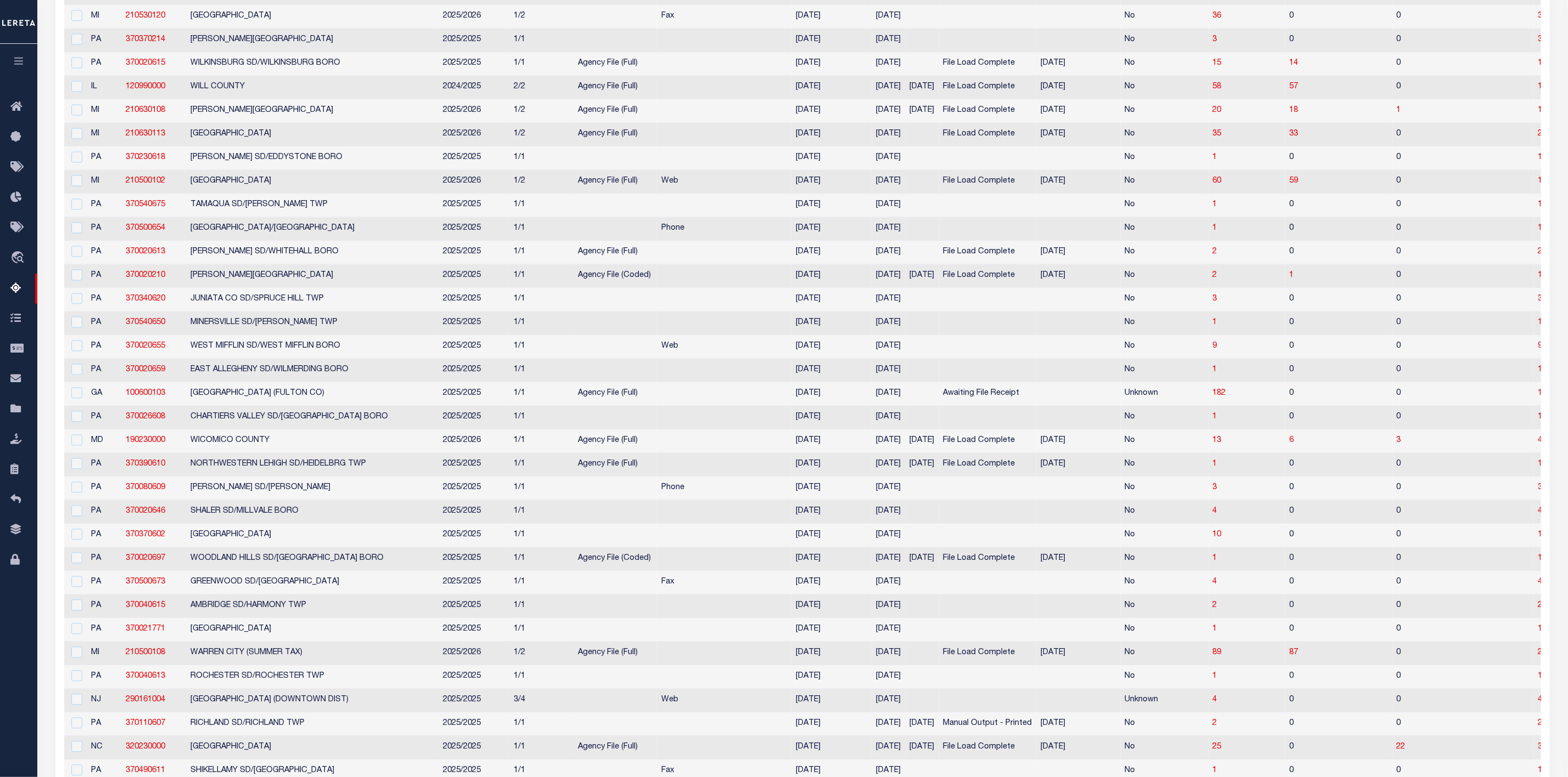
scroll to position [1481, 0]
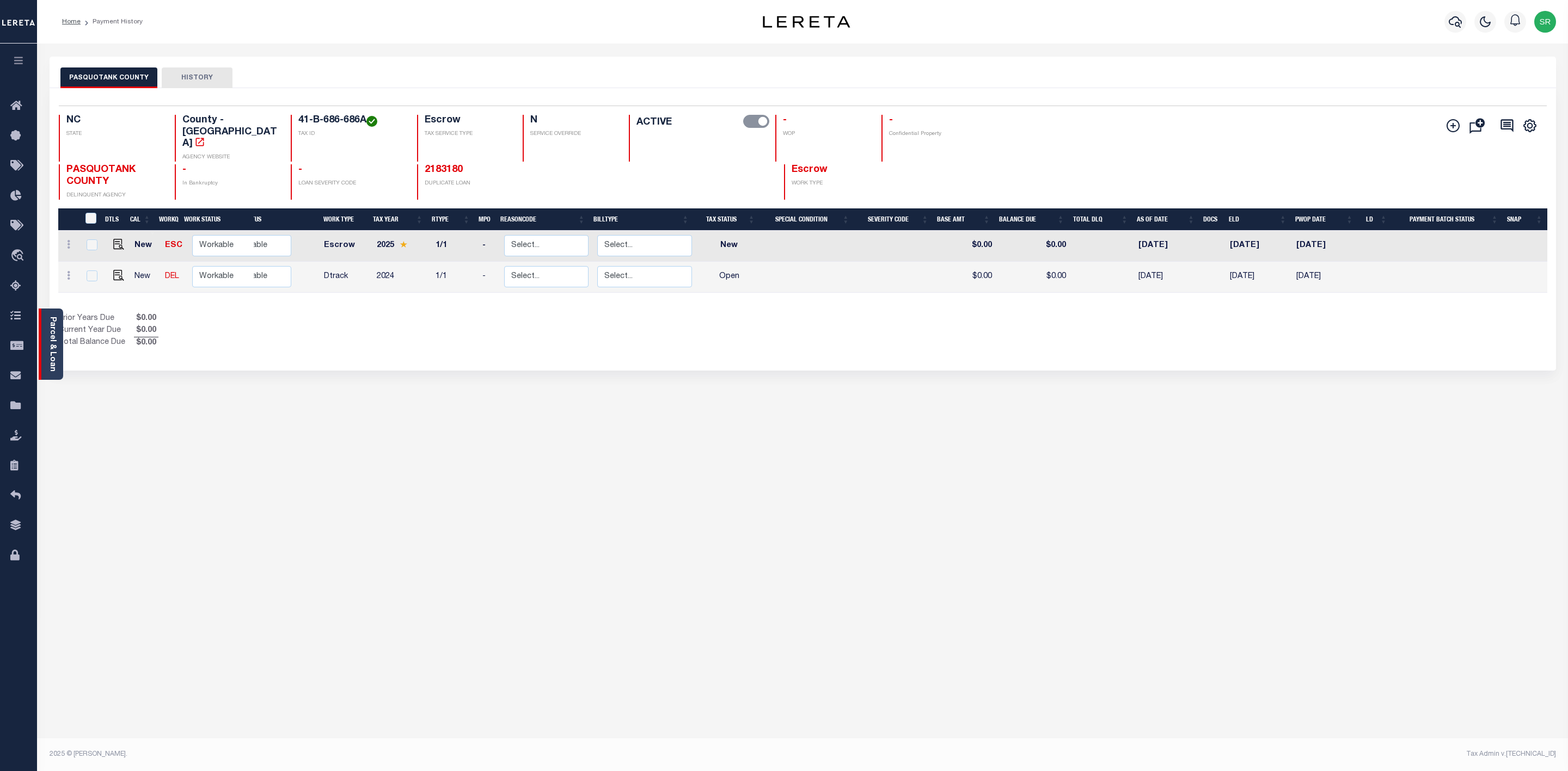
click at [56, 348] on link "Parcel & Loan" at bounding box center [52, 344] width 8 height 55
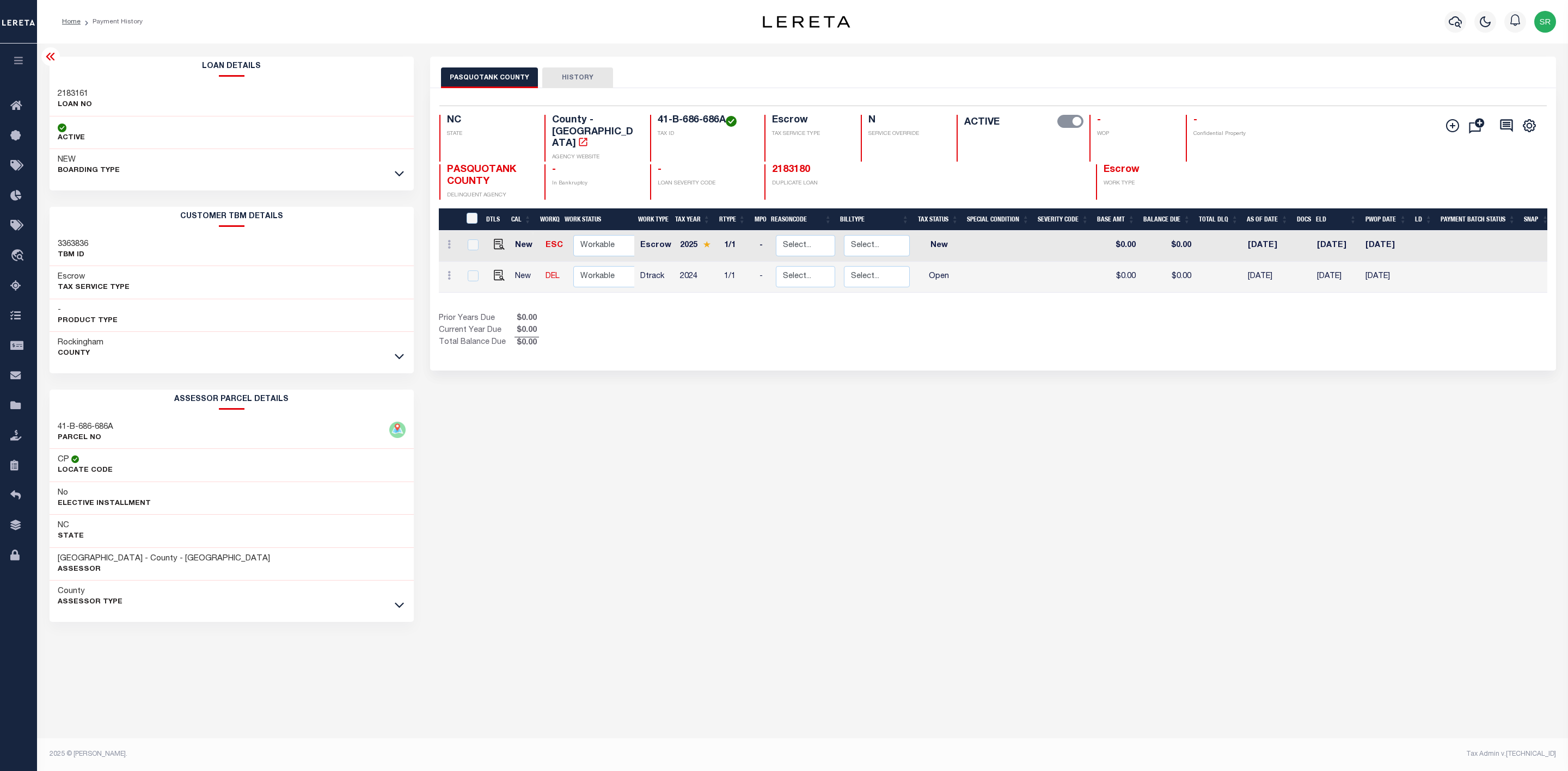
click at [393, 353] on link at bounding box center [399, 355] width 12 height 8
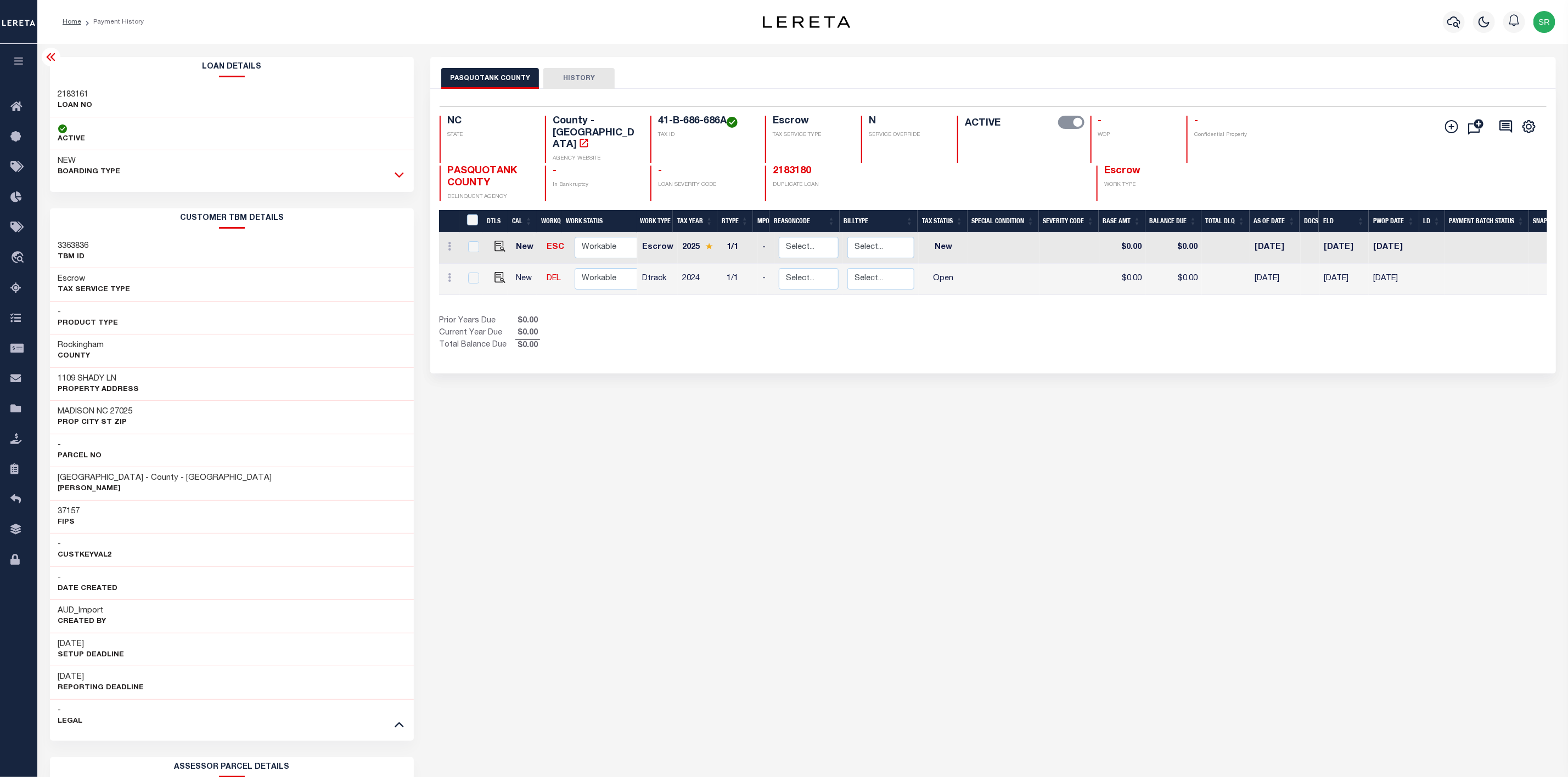
click at [402, 178] on icon at bounding box center [399, 174] width 10 height 11
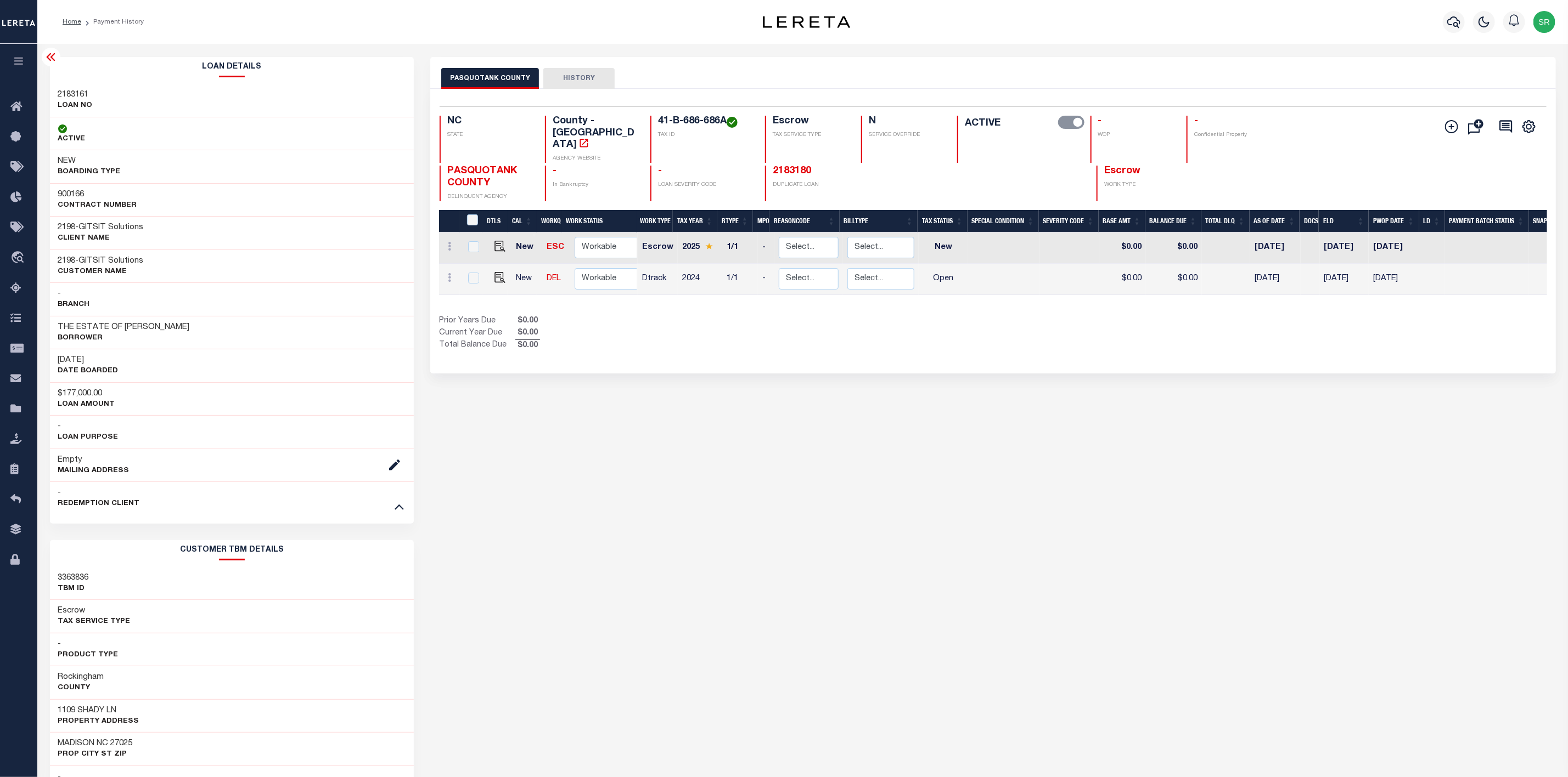
click at [1368, 413] on div "PASQUOTANK COUNTY HISTORY Selected 2 Results" at bounding box center [992, 715] width 1142 height 1316
